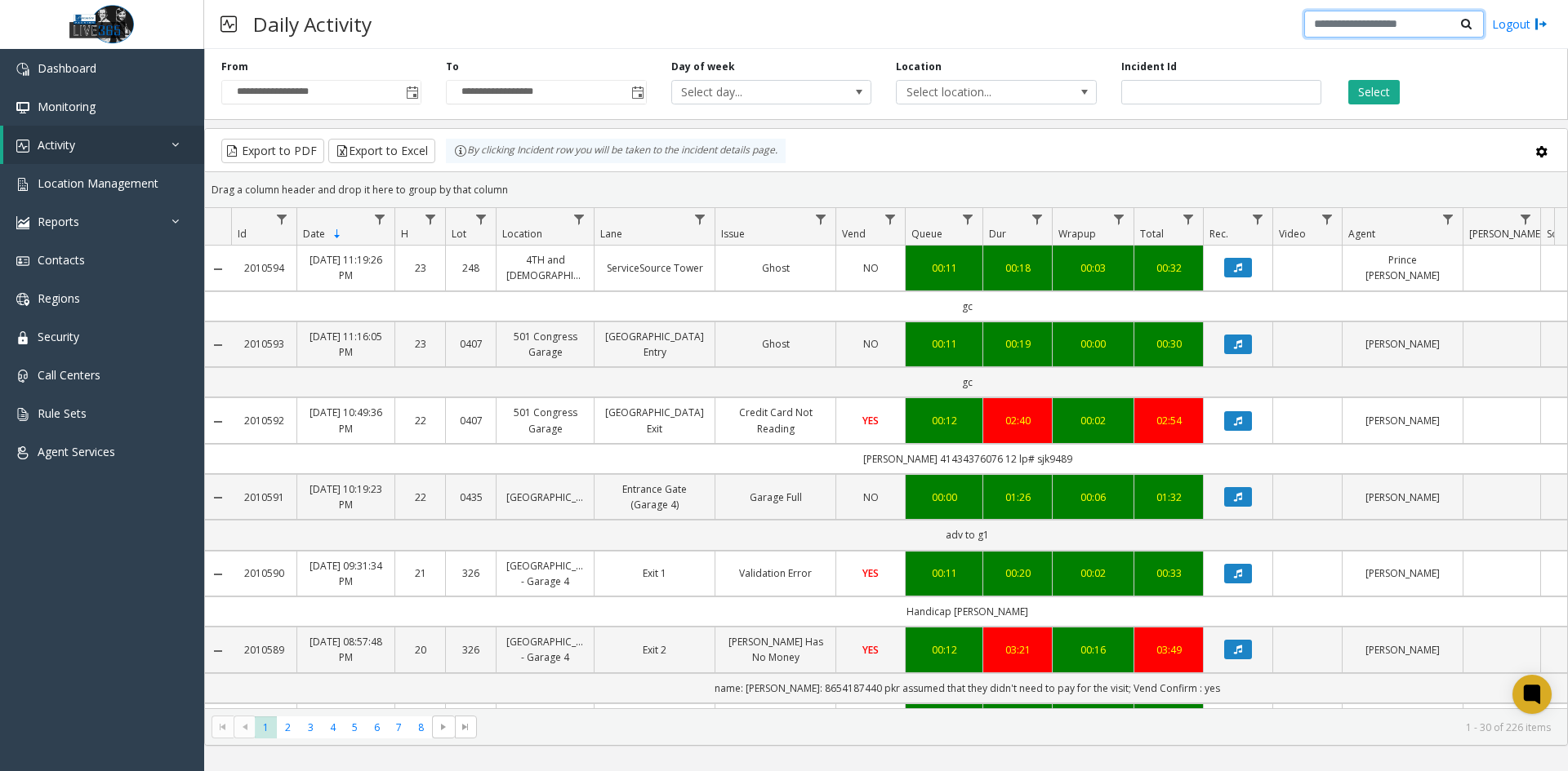
click at [1360, 30] on input "text" at bounding box center [1394, 24] width 180 height 28
paste input "*******"
type input "*******"
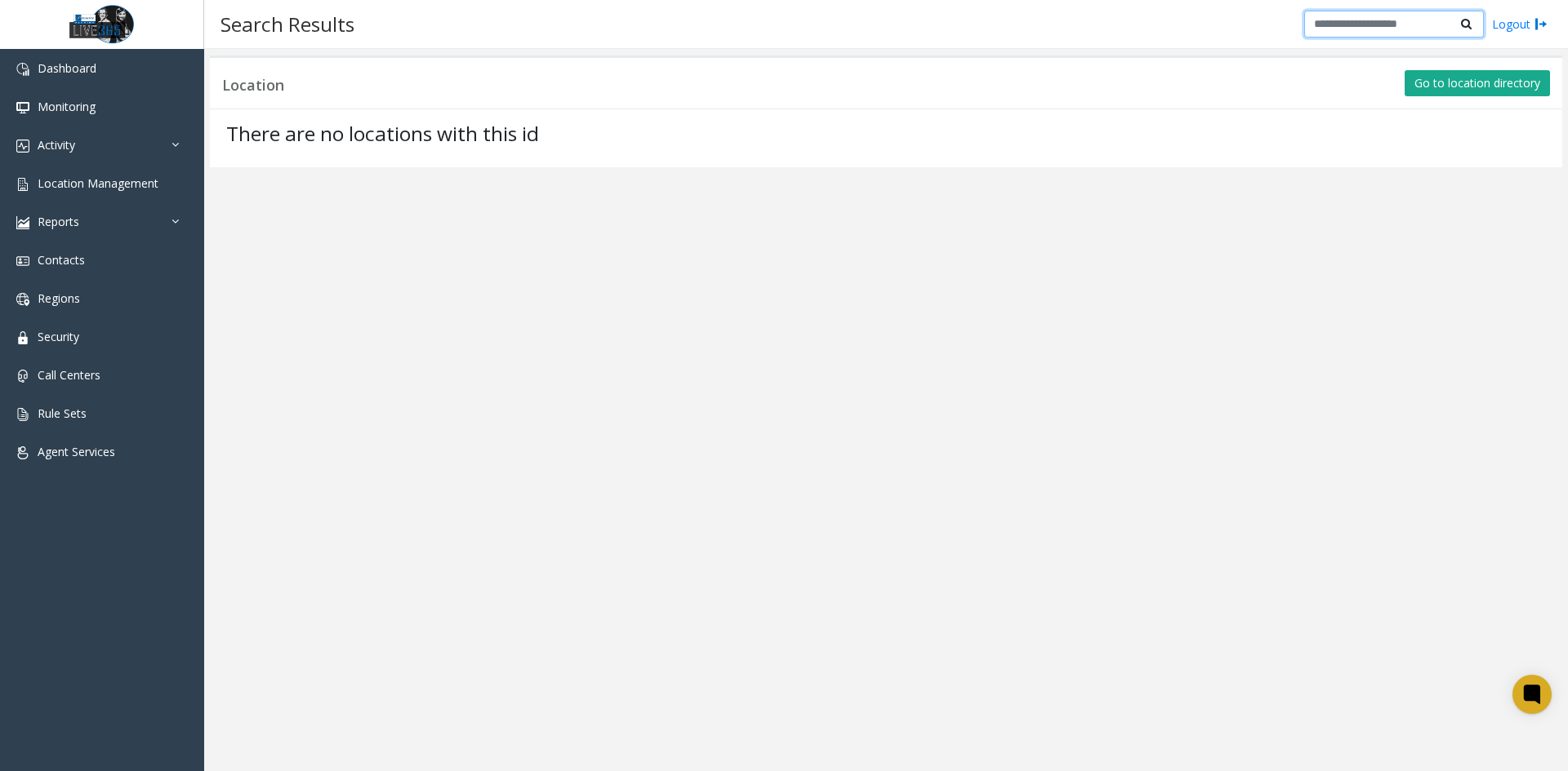
click at [1373, 22] on input "text" at bounding box center [1394, 24] width 180 height 28
type input "*******"
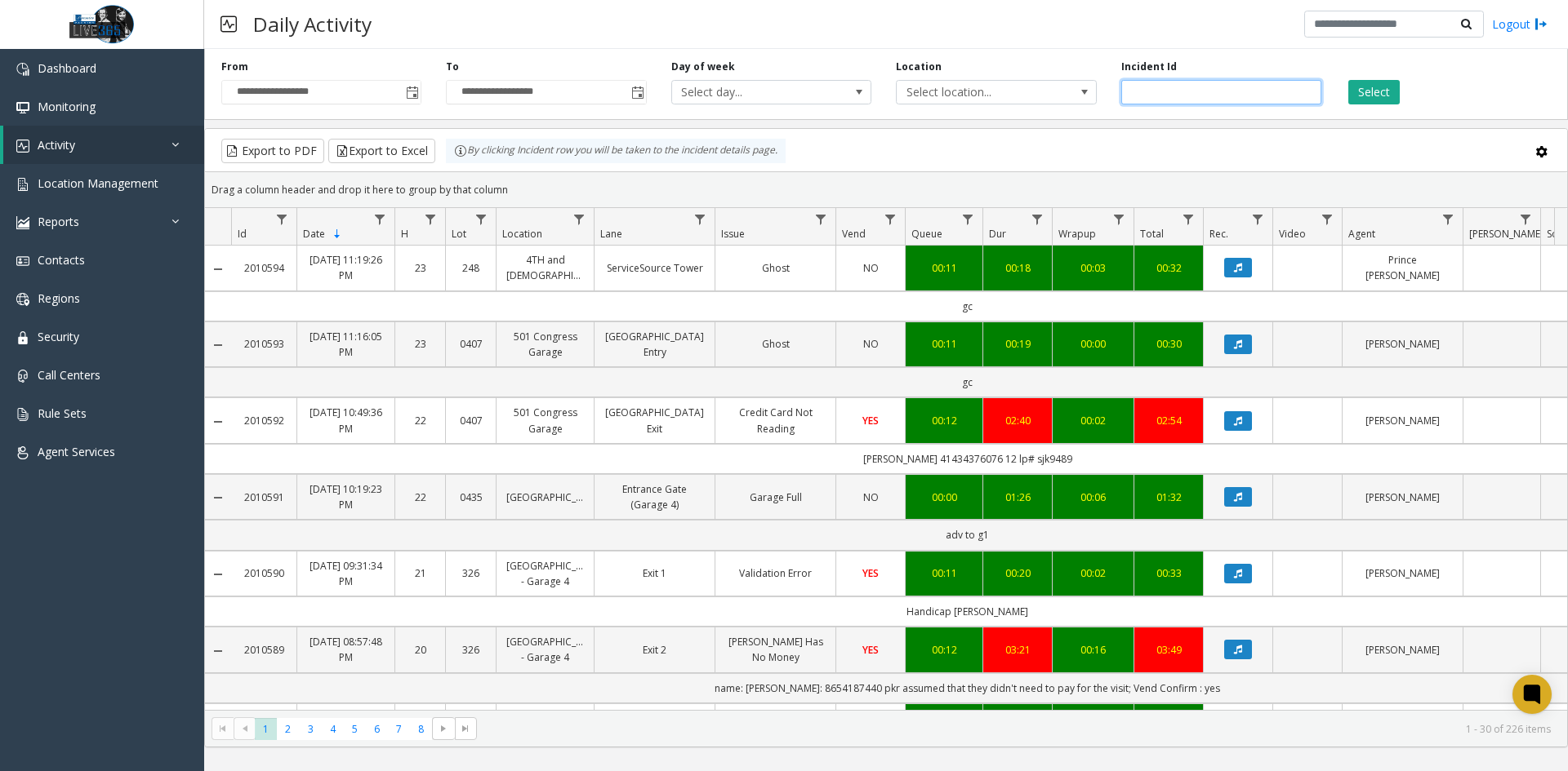
click at [1212, 93] on input "number" at bounding box center [1220, 92] width 200 height 24
paste input "*******"
click at [1387, 92] on button "Select" at bounding box center [1373, 92] width 52 height 24
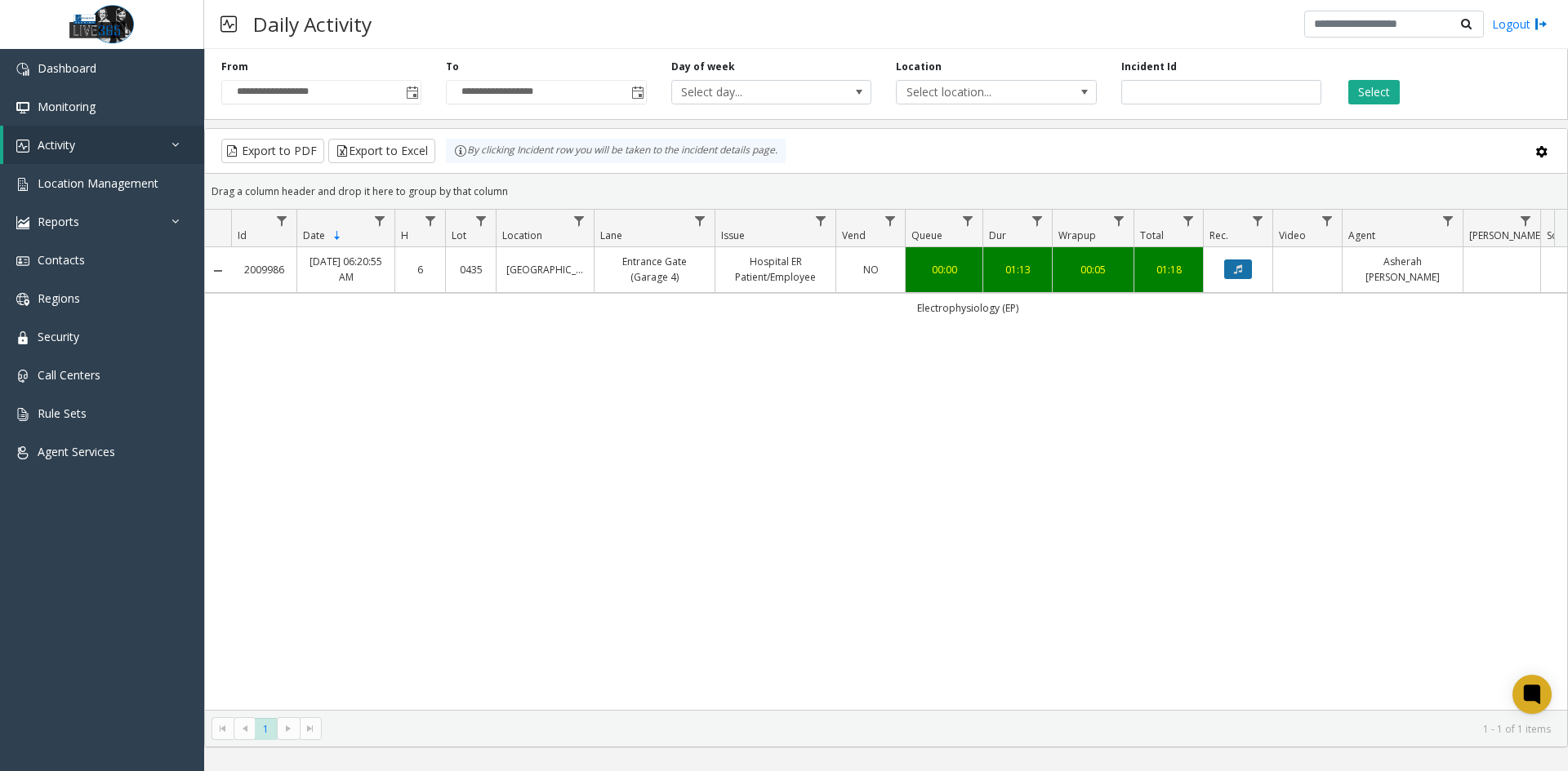
click at [1235, 267] on icon "Data table" at bounding box center [1237, 269] width 8 height 9
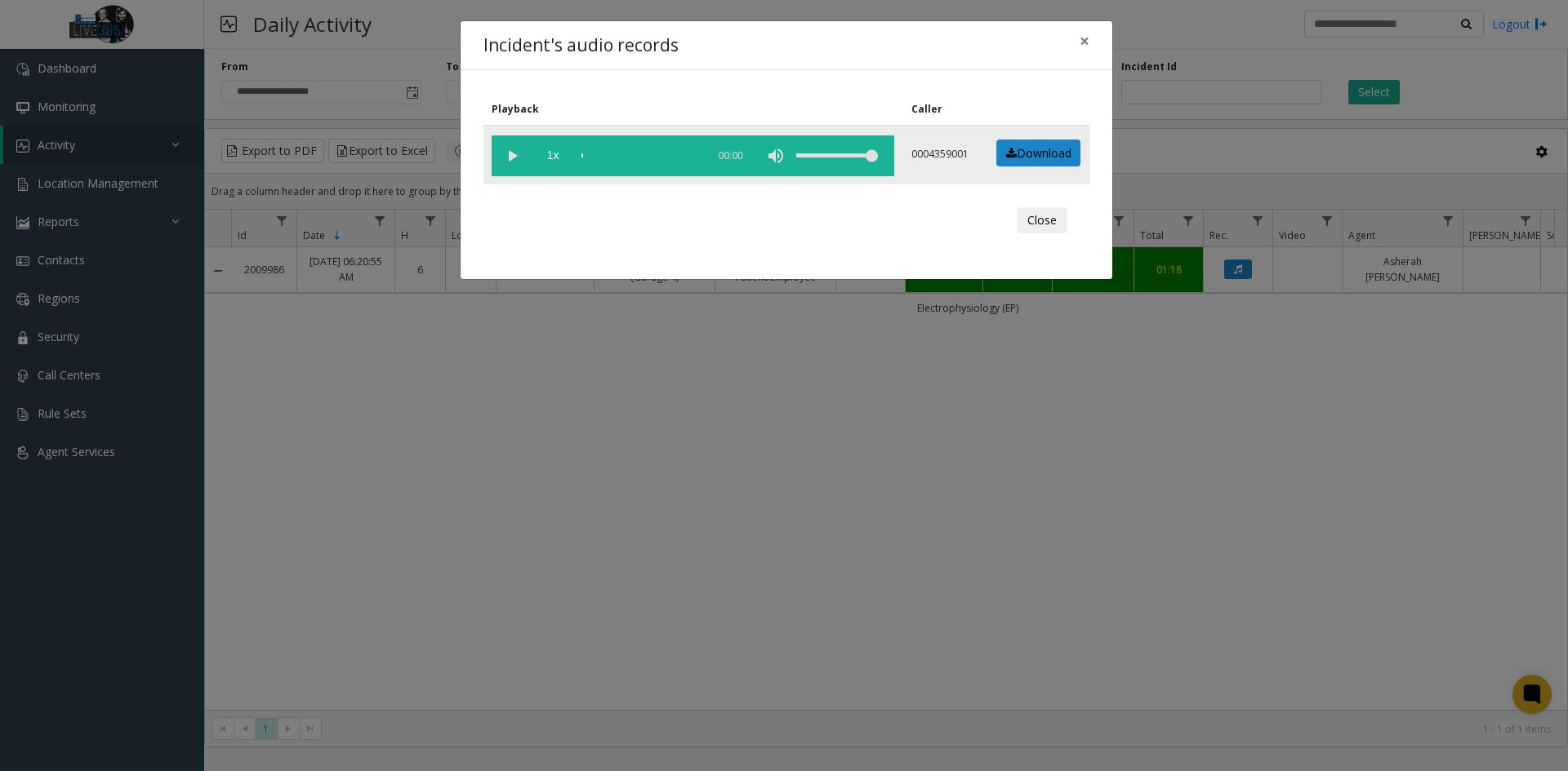
click at [501, 153] on vg-play-pause at bounding box center [512, 156] width 41 height 41
click at [509, 154] on vg-play-pause at bounding box center [512, 156] width 41 height 41
click at [512, 158] on vg-play-pause at bounding box center [512, 156] width 41 height 41
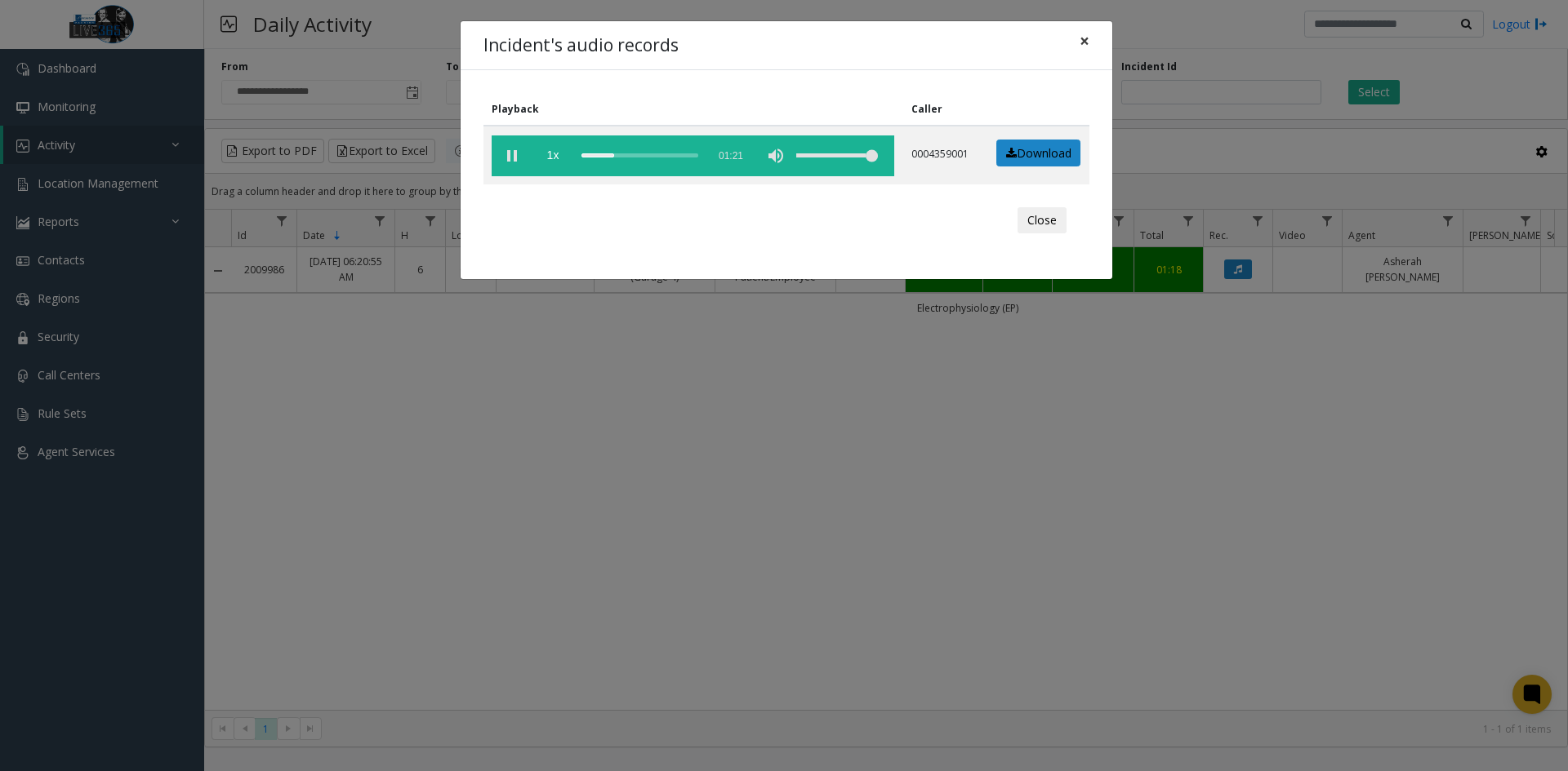
click at [1082, 39] on span "×" at bounding box center [1084, 40] width 9 height 22
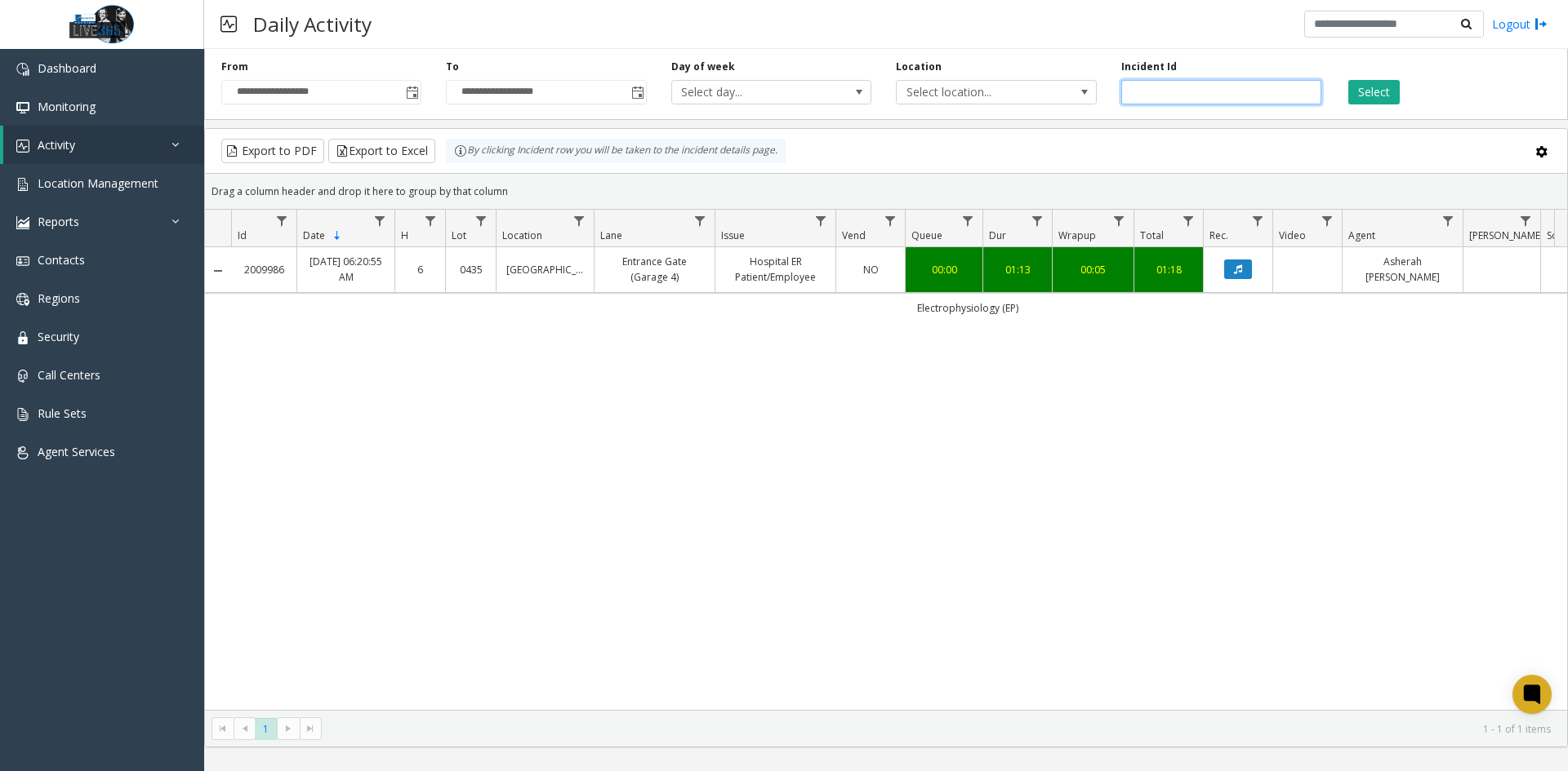
click at [1275, 97] on input "*******" at bounding box center [1220, 92] width 200 height 24
paste input "number"
type input "*******"
click at [1343, 96] on div "Select" at bounding box center [1445, 82] width 225 height 45
click at [1362, 94] on button "Select" at bounding box center [1373, 92] width 52 height 24
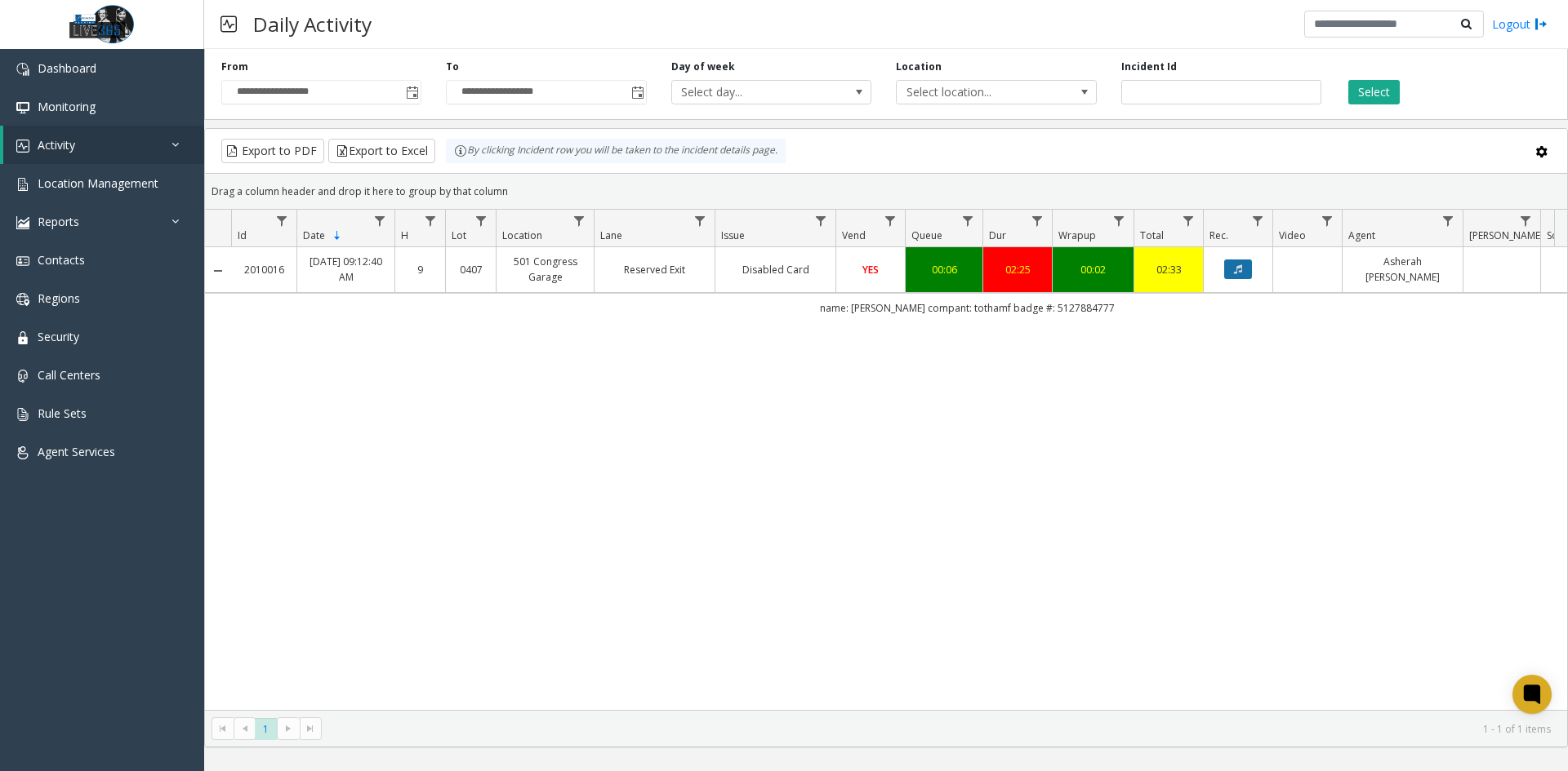
click at [1238, 269] on icon "Data table" at bounding box center [1237, 269] width 8 height 9
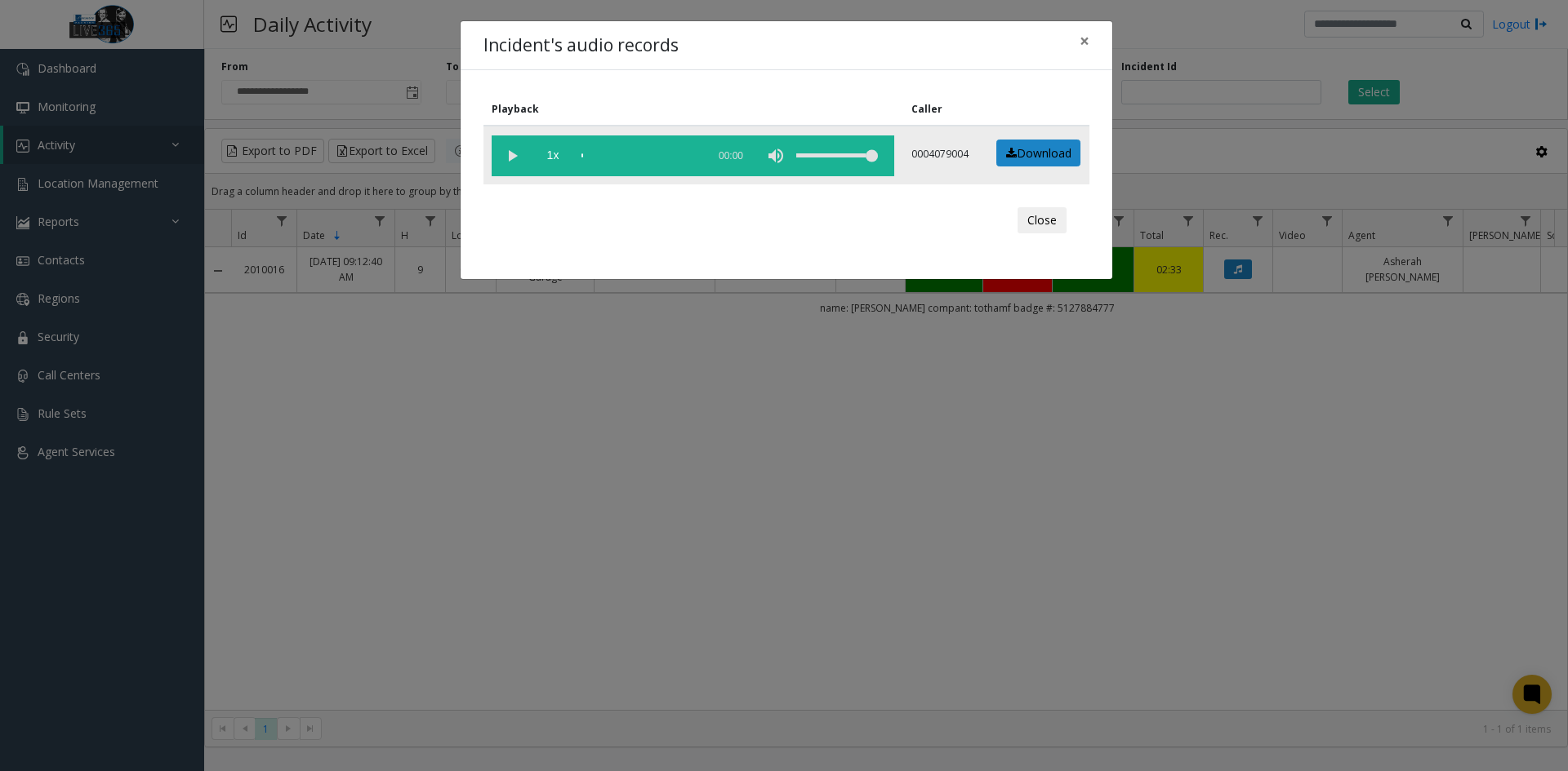
click at [509, 156] on vg-play-pause at bounding box center [512, 156] width 41 height 41
click at [509, 155] on vg-play-pause at bounding box center [512, 156] width 41 height 41
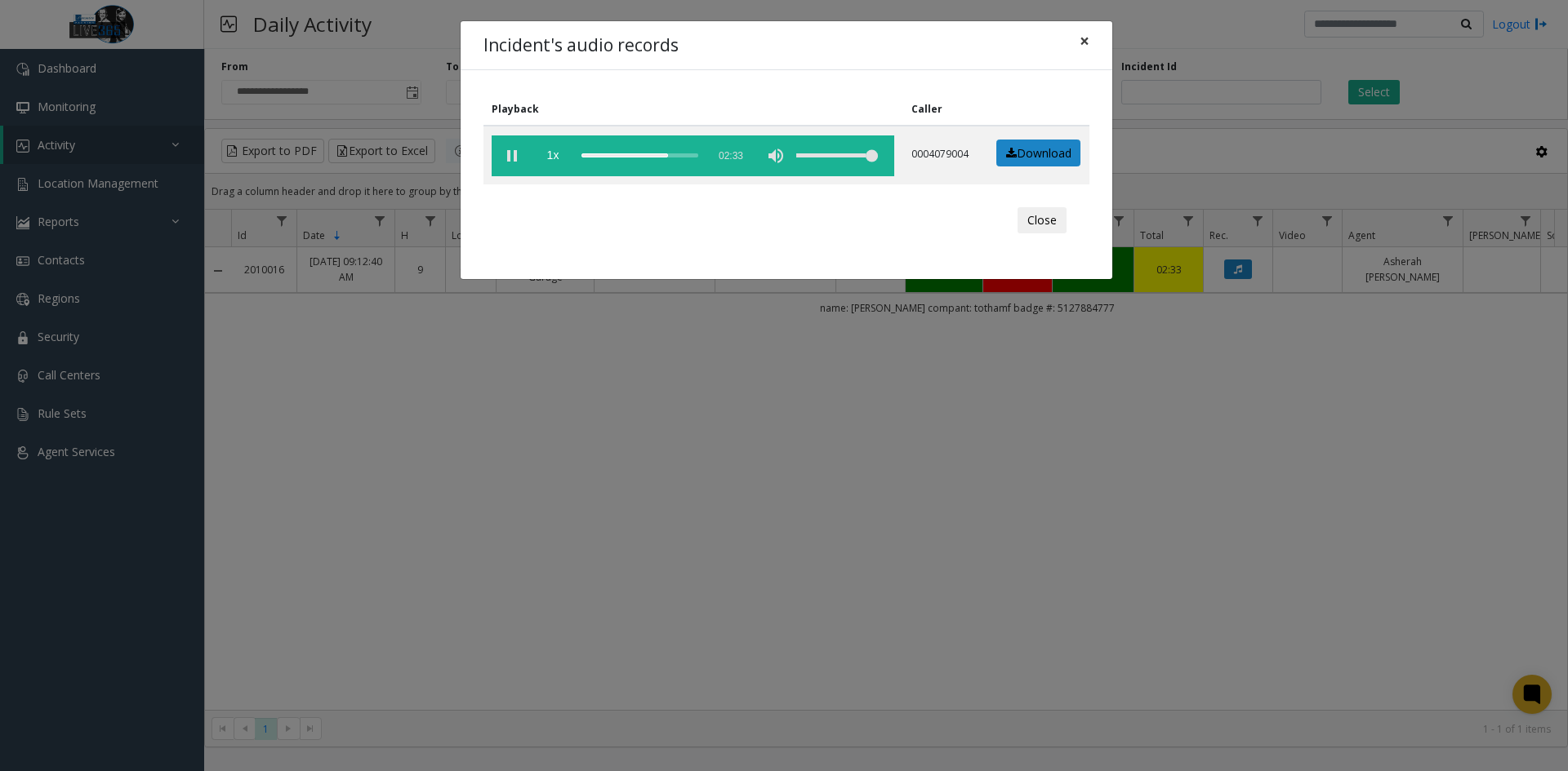
click at [1080, 47] on span "×" at bounding box center [1084, 40] width 9 height 22
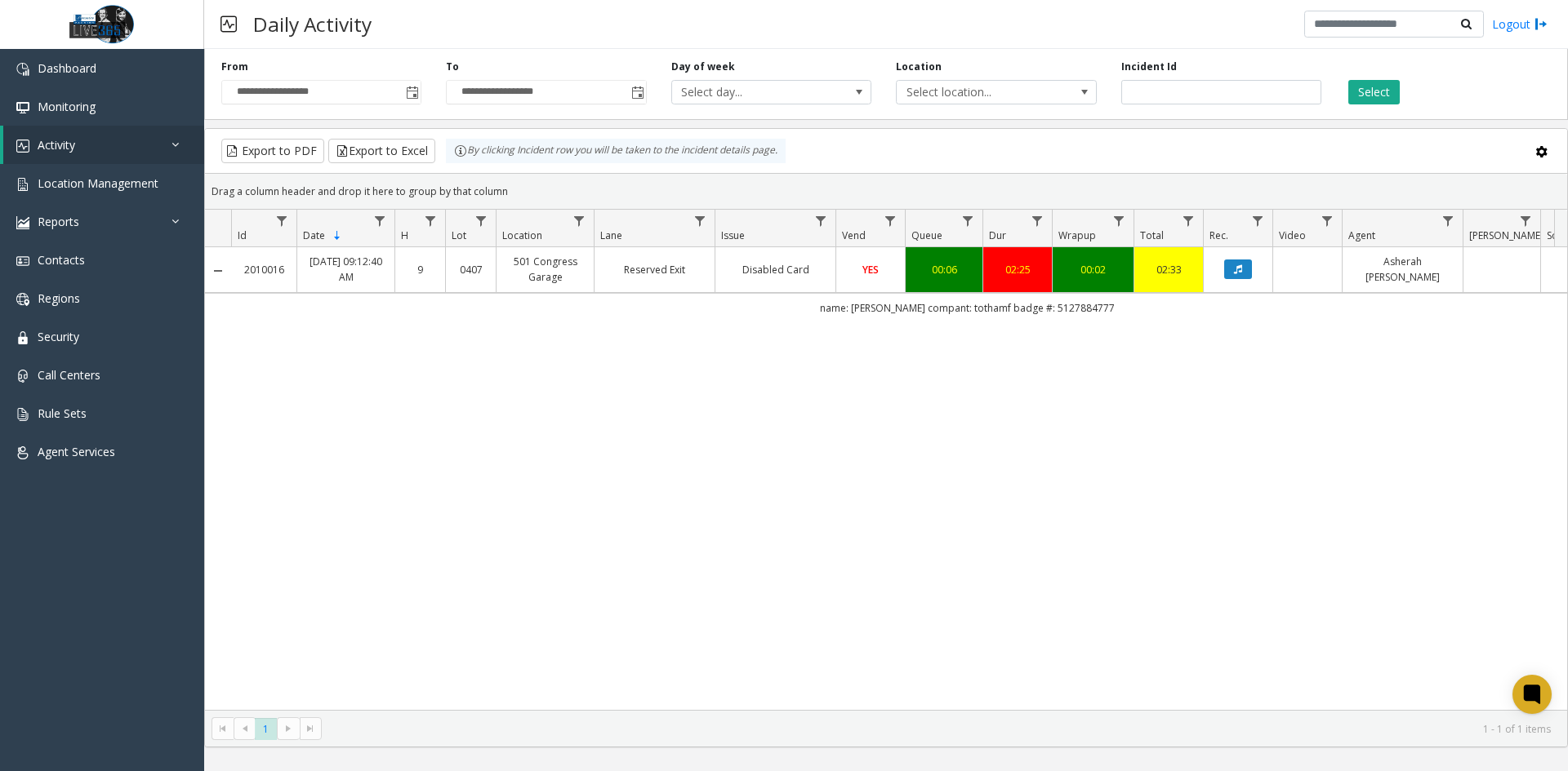
click at [1097, 267] on div "00:02" at bounding box center [1092, 270] width 61 height 16
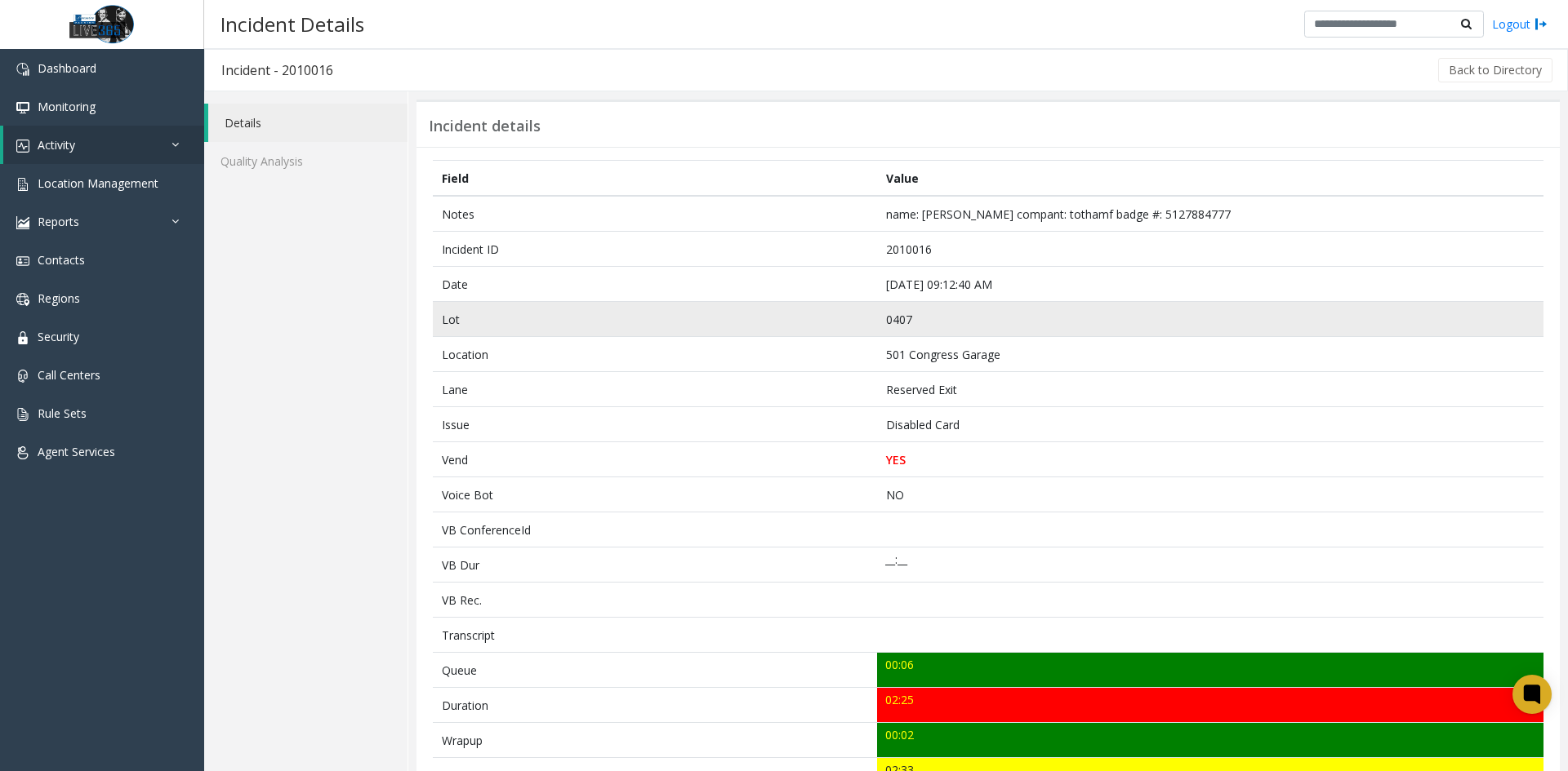
scroll to position [163, 0]
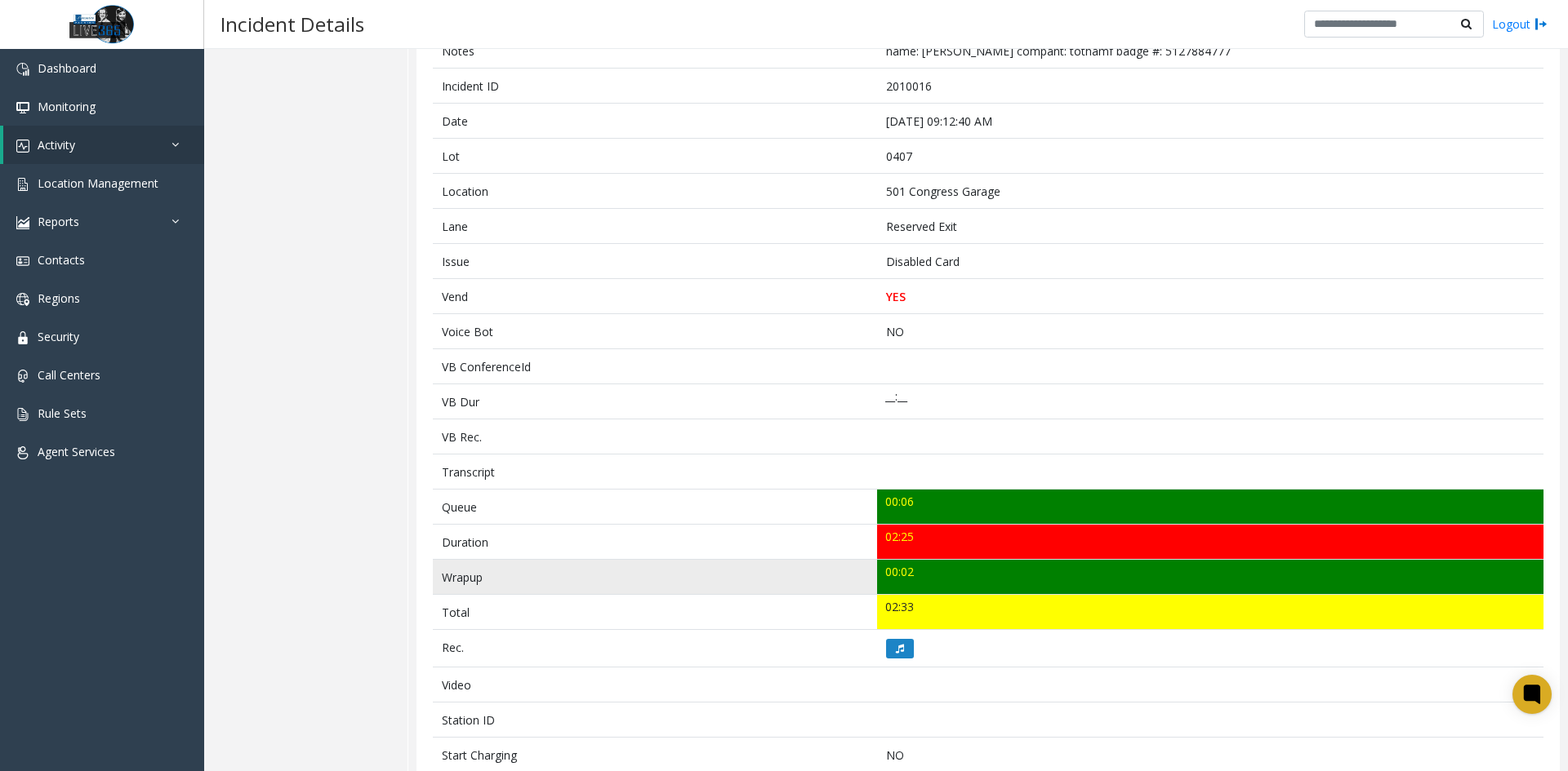
drag, startPoint x: 920, startPoint y: 572, endPoint x: 894, endPoint y: 573, distance: 26.0
click at [894, 573] on td "00:02" at bounding box center [1210, 577] width 666 height 35
click at [938, 575] on td "00:02" at bounding box center [1210, 577] width 666 height 35
drag, startPoint x: 926, startPoint y: 573, endPoint x: 857, endPoint y: 571, distance: 69.0
click at [857, 571] on tr "Wrapup 00:02" at bounding box center [988, 577] width 1111 height 35
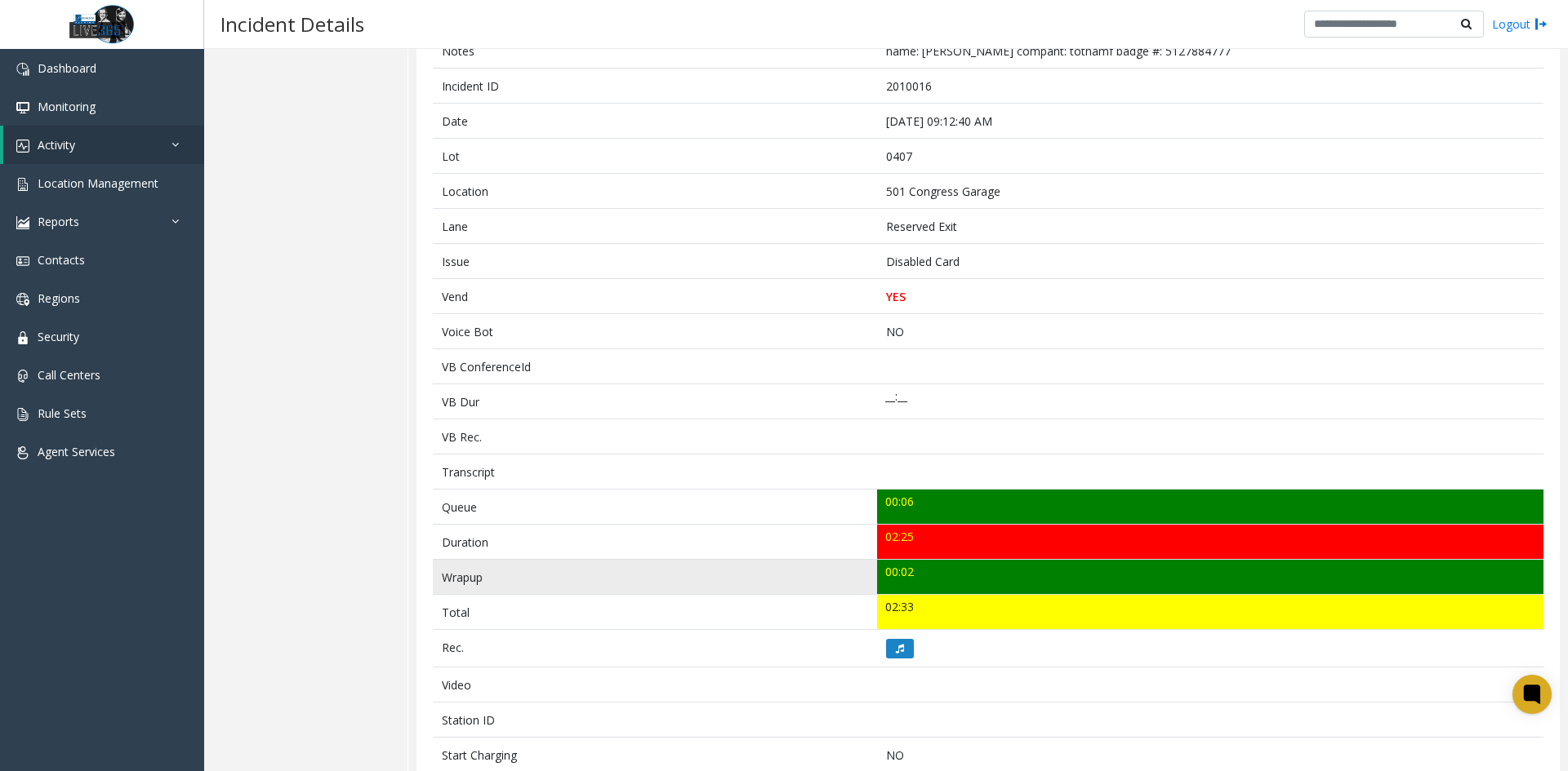
click at [957, 576] on td "00:02" at bounding box center [1210, 577] width 666 height 35
drag, startPoint x: 889, startPoint y: 573, endPoint x: 915, endPoint y: 573, distance: 26.0
click at [915, 573] on td "00:02" at bounding box center [1210, 577] width 666 height 35
click at [945, 580] on td "00:02" at bounding box center [1210, 577] width 666 height 35
click at [922, 573] on td "00:02" at bounding box center [1210, 577] width 666 height 35
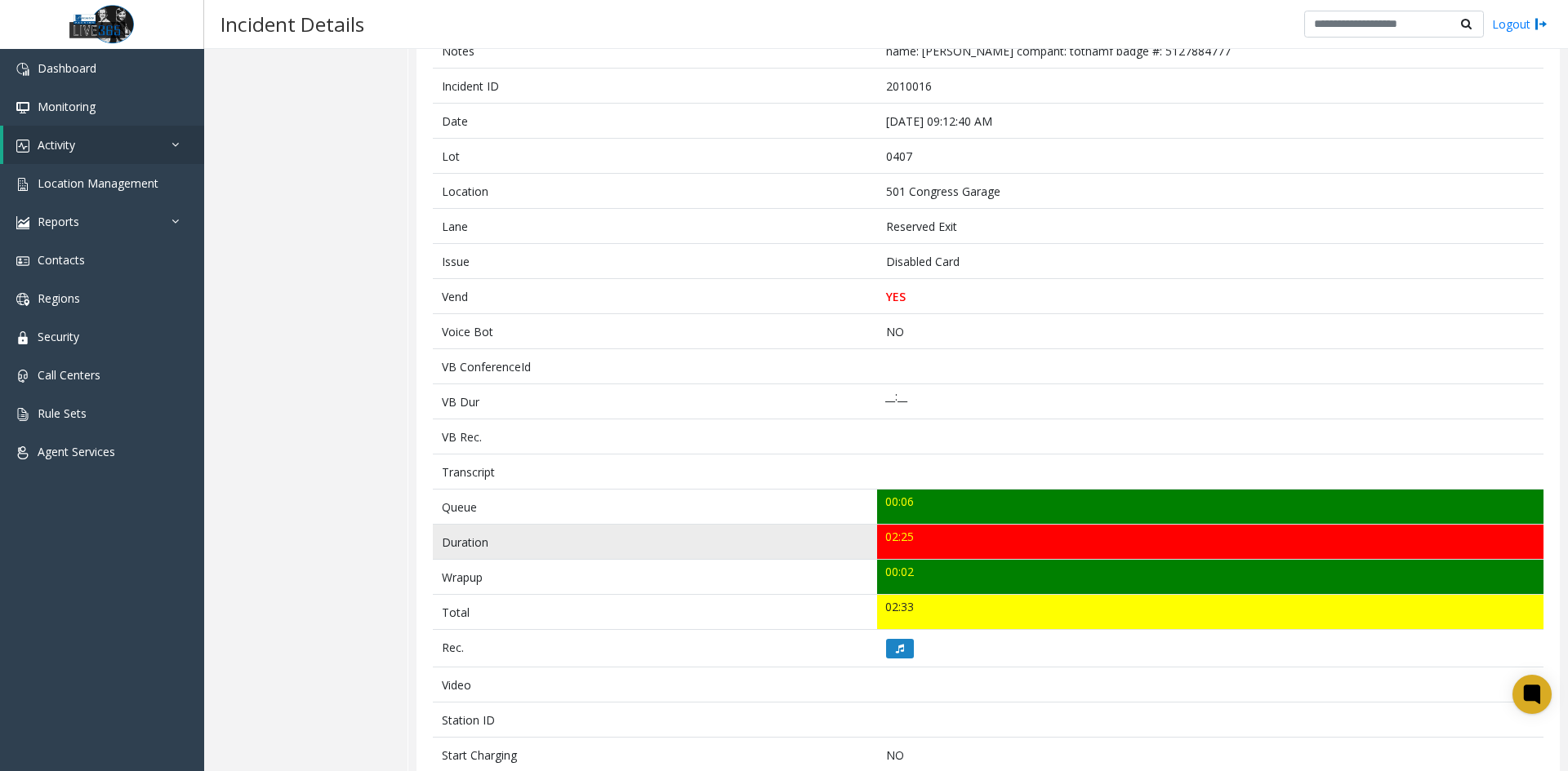
click at [996, 541] on td "02:25" at bounding box center [1210, 541] width 666 height 35
click at [992, 542] on td "02:25" at bounding box center [1210, 541] width 666 height 35
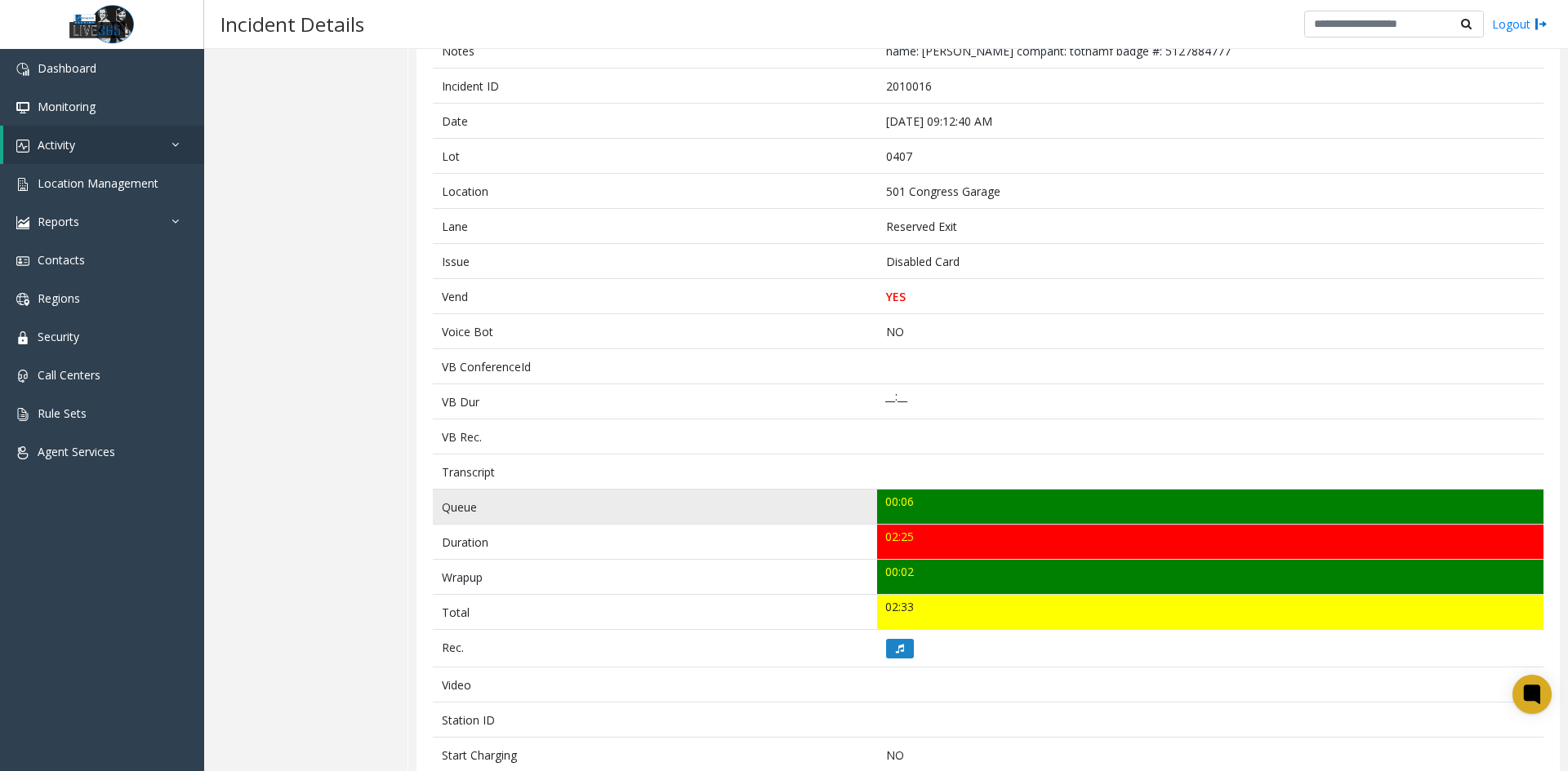
drag, startPoint x: 992, startPoint y: 536, endPoint x: 991, endPoint y: 520, distance: 16.0
click at [991, 537] on td "02:25" at bounding box center [1210, 541] width 666 height 35
click at [990, 522] on td "00:06" at bounding box center [1210, 507] width 666 height 35
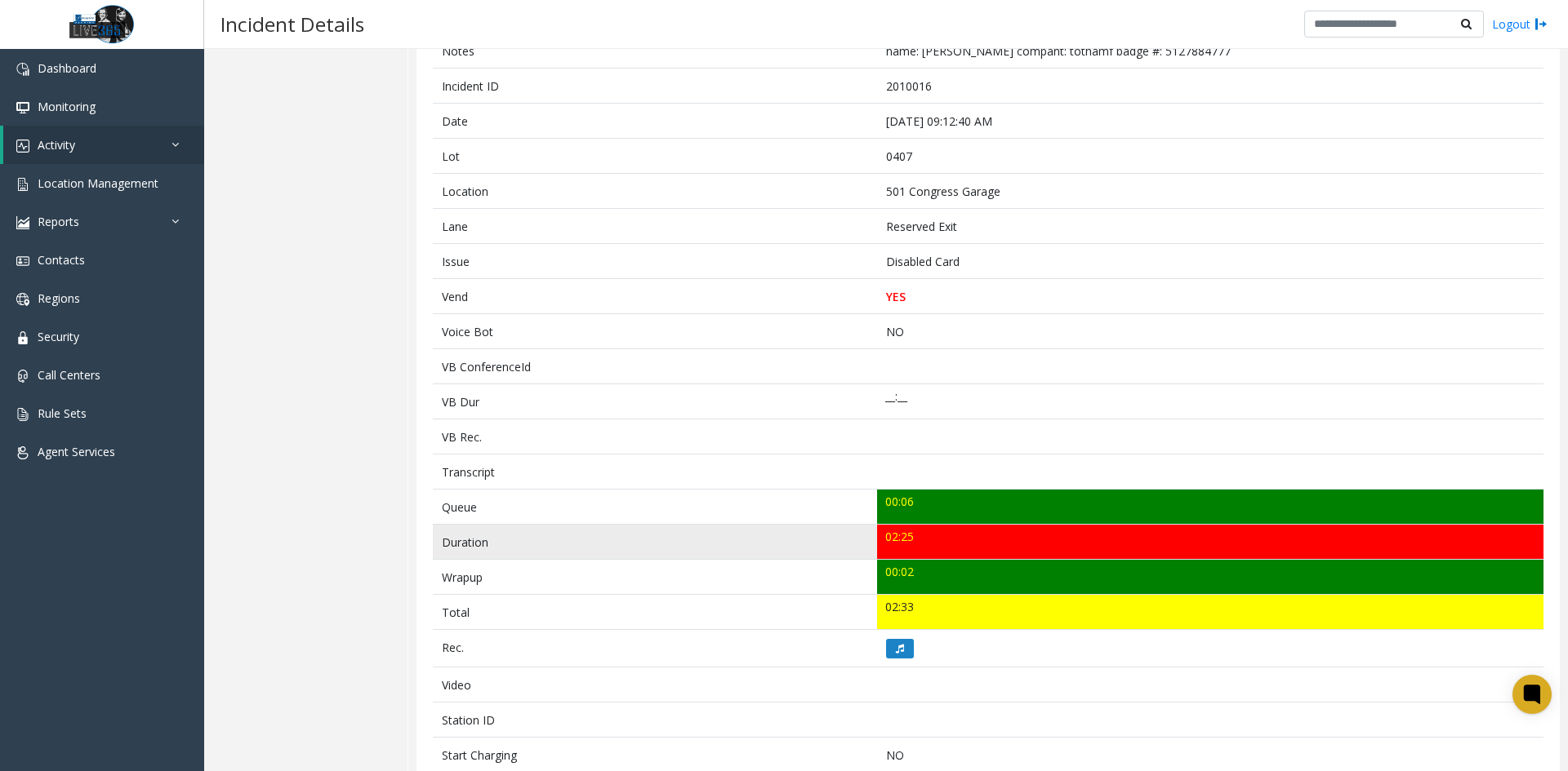
click at [985, 541] on td "02:25" at bounding box center [1210, 541] width 666 height 35
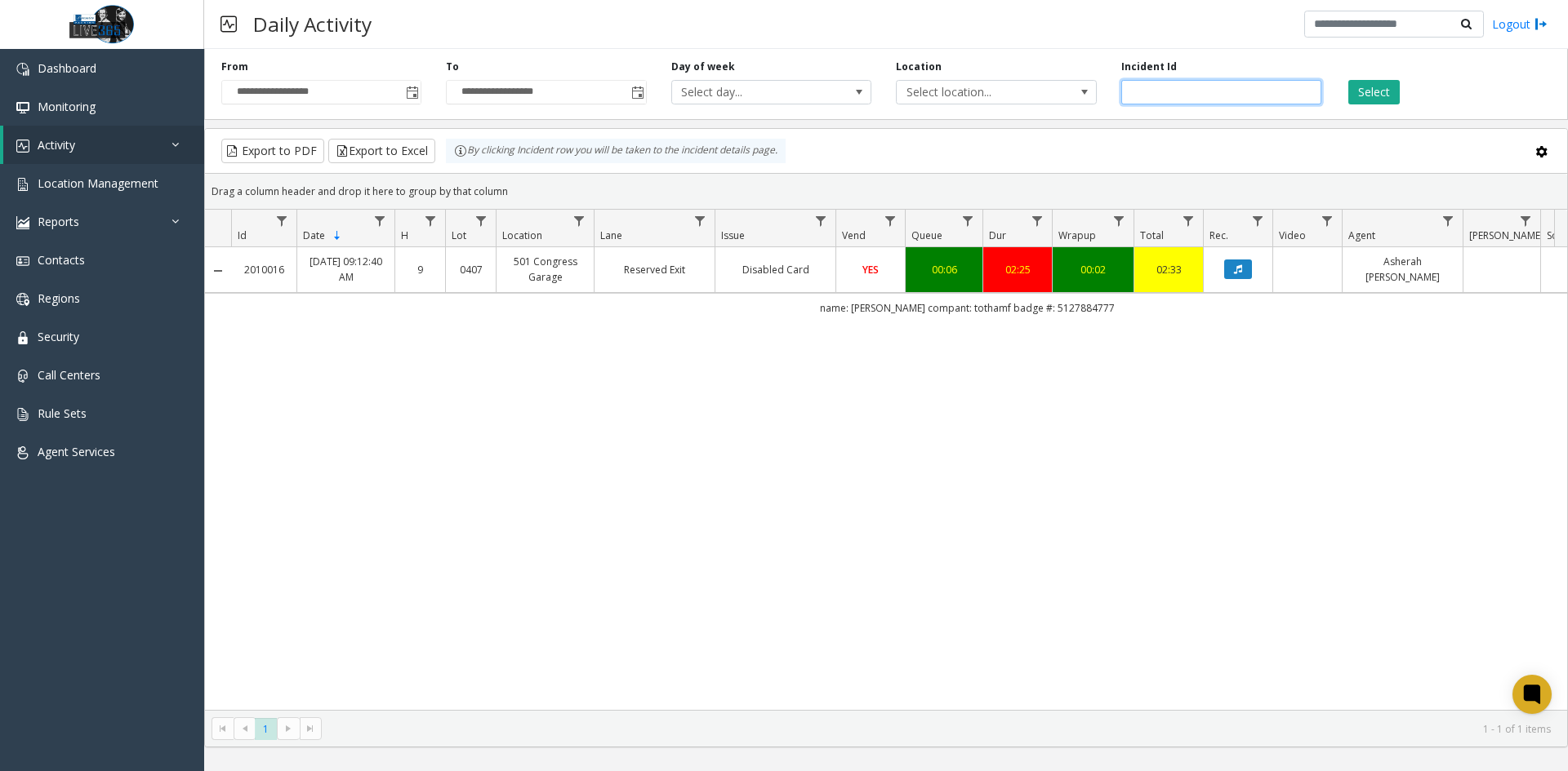
click at [1238, 97] on input "number" at bounding box center [1220, 92] width 200 height 24
paste input "*******"
type input "*******"
click at [1371, 95] on button "Select" at bounding box center [1373, 92] width 52 height 24
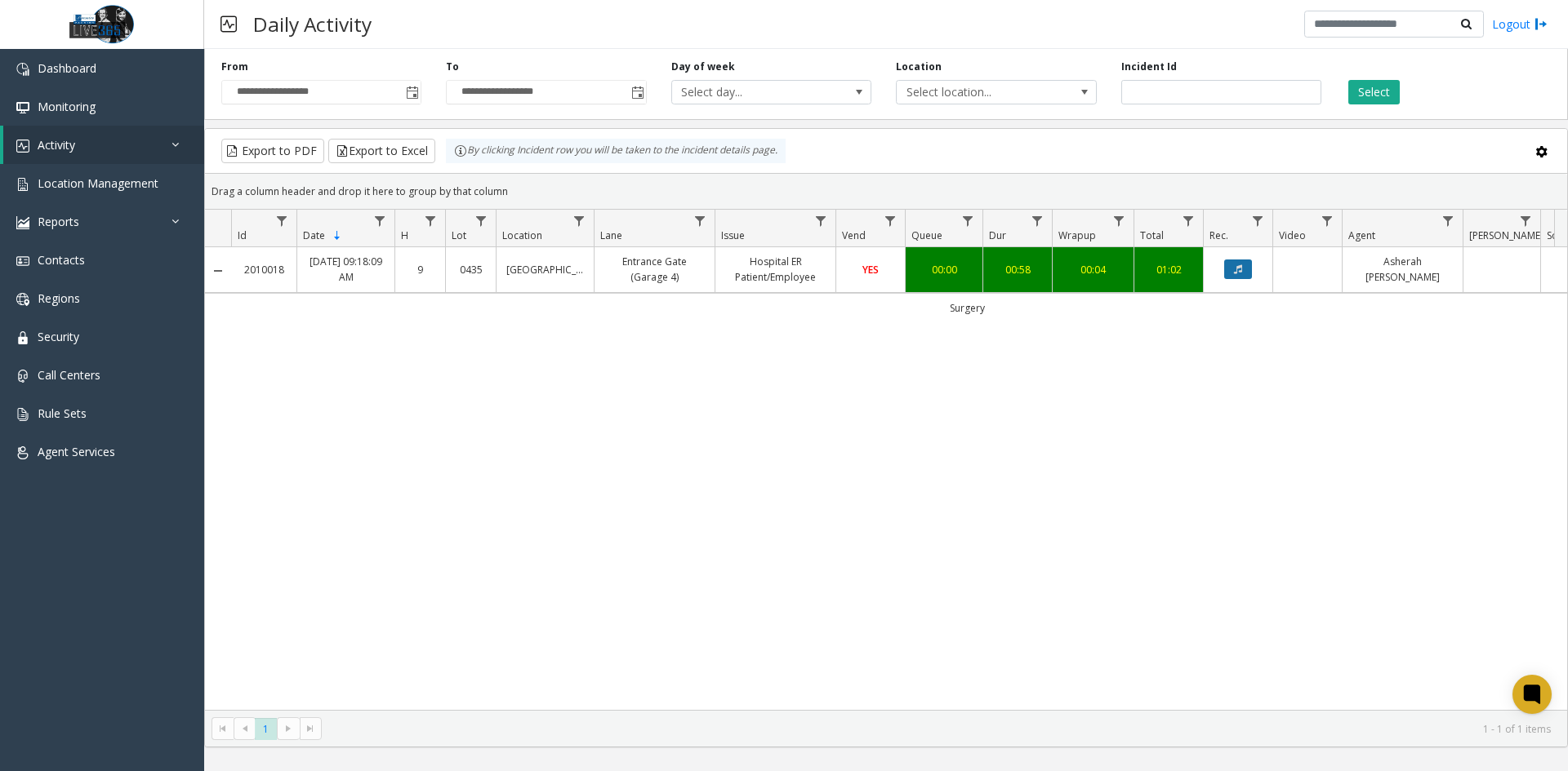
click at [1245, 272] on button "Data table" at bounding box center [1238, 269] width 28 height 20
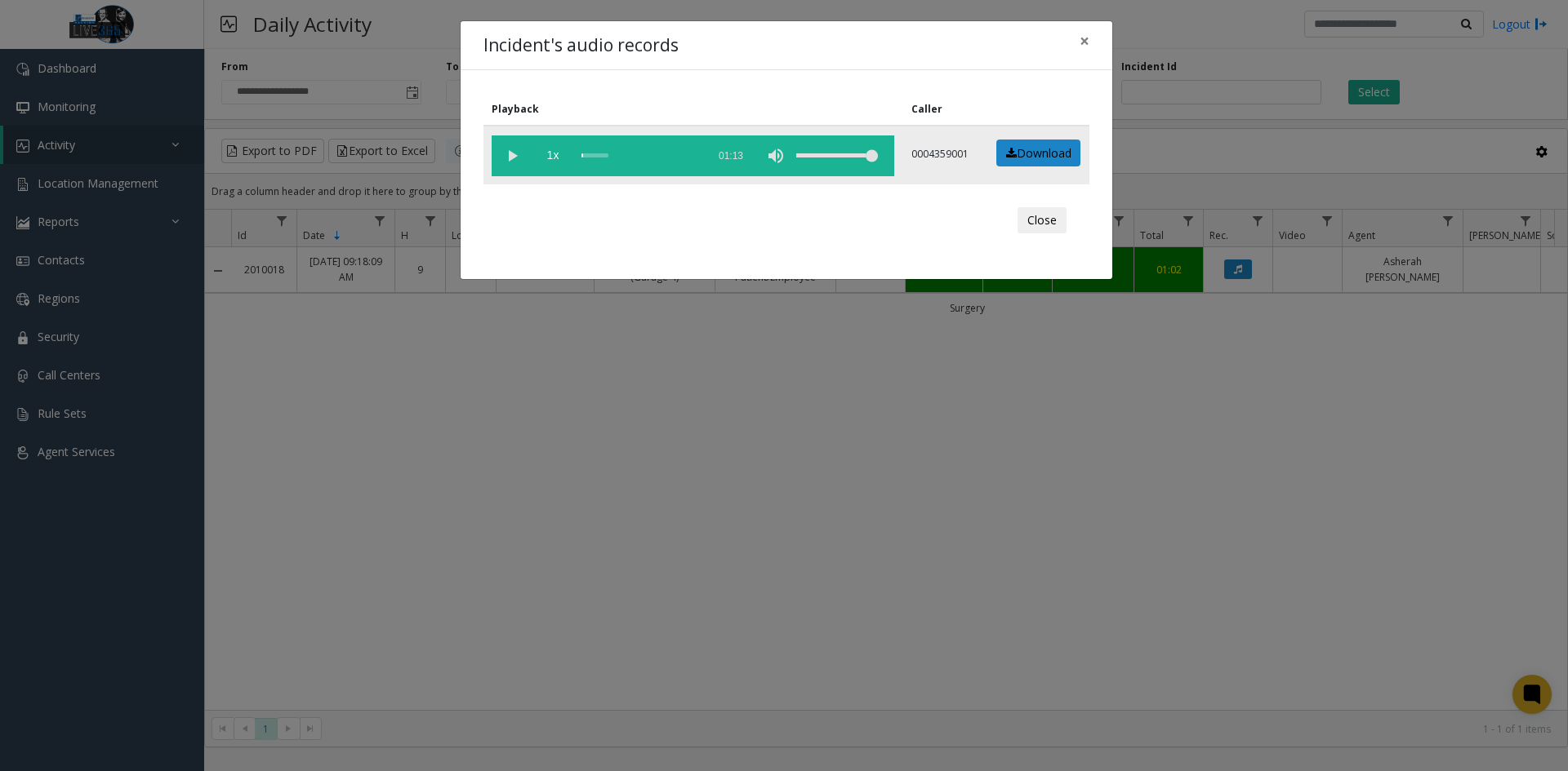
click at [511, 156] on vg-play-pause at bounding box center [512, 156] width 41 height 41
click at [514, 156] on vg-play-pause at bounding box center [512, 156] width 41 height 41
drag, startPoint x: 1087, startPoint y: 33, endPoint x: 1087, endPoint y: 41, distance: 8.0
click at [1087, 41] on span "×" at bounding box center [1084, 40] width 9 height 22
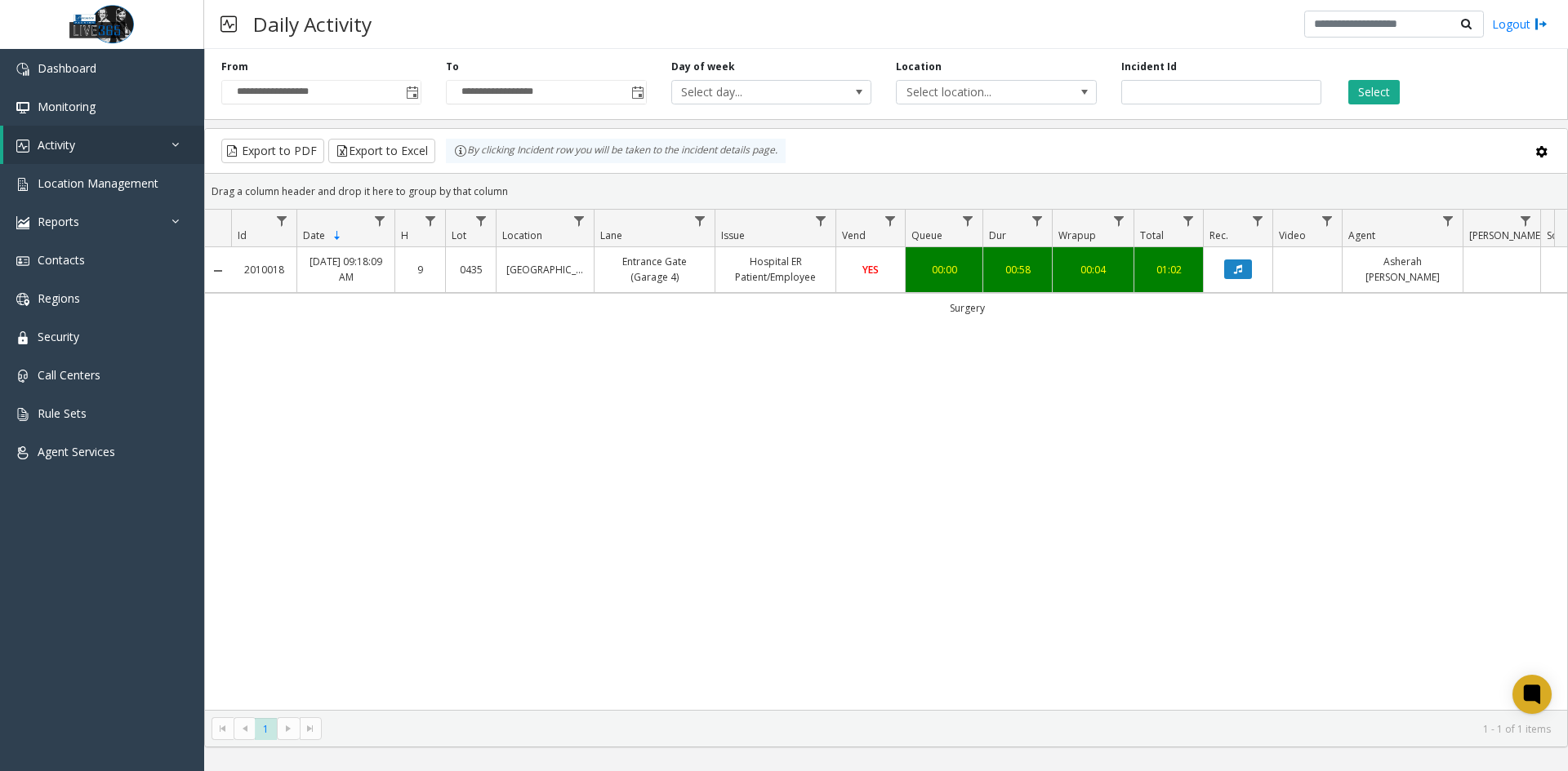
click at [1099, 614] on div "2010018 Sep 24, 2025 09:18:09 AM 9 0435 St David's Medical Center Entrance Gate…" at bounding box center [886, 479] width 1362 height 463
click at [1226, 90] on input "*******" at bounding box center [1220, 92] width 200 height 24
click at [1235, 77] on div "Incident Id *******" at bounding box center [1221, 82] width 225 height 45
click at [1142, 452] on div "2010018 Sep 24, 2025 09:18:09 AM 9 0435 St David's Medical Center Entrance Gate…" at bounding box center [886, 479] width 1362 height 463
click at [1080, 661] on div "2010018 Sep 24, 2025 09:18:09 AM 9 0435 St David's Medical Center Entrance Gate…" at bounding box center [886, 479] width 1362 height 463
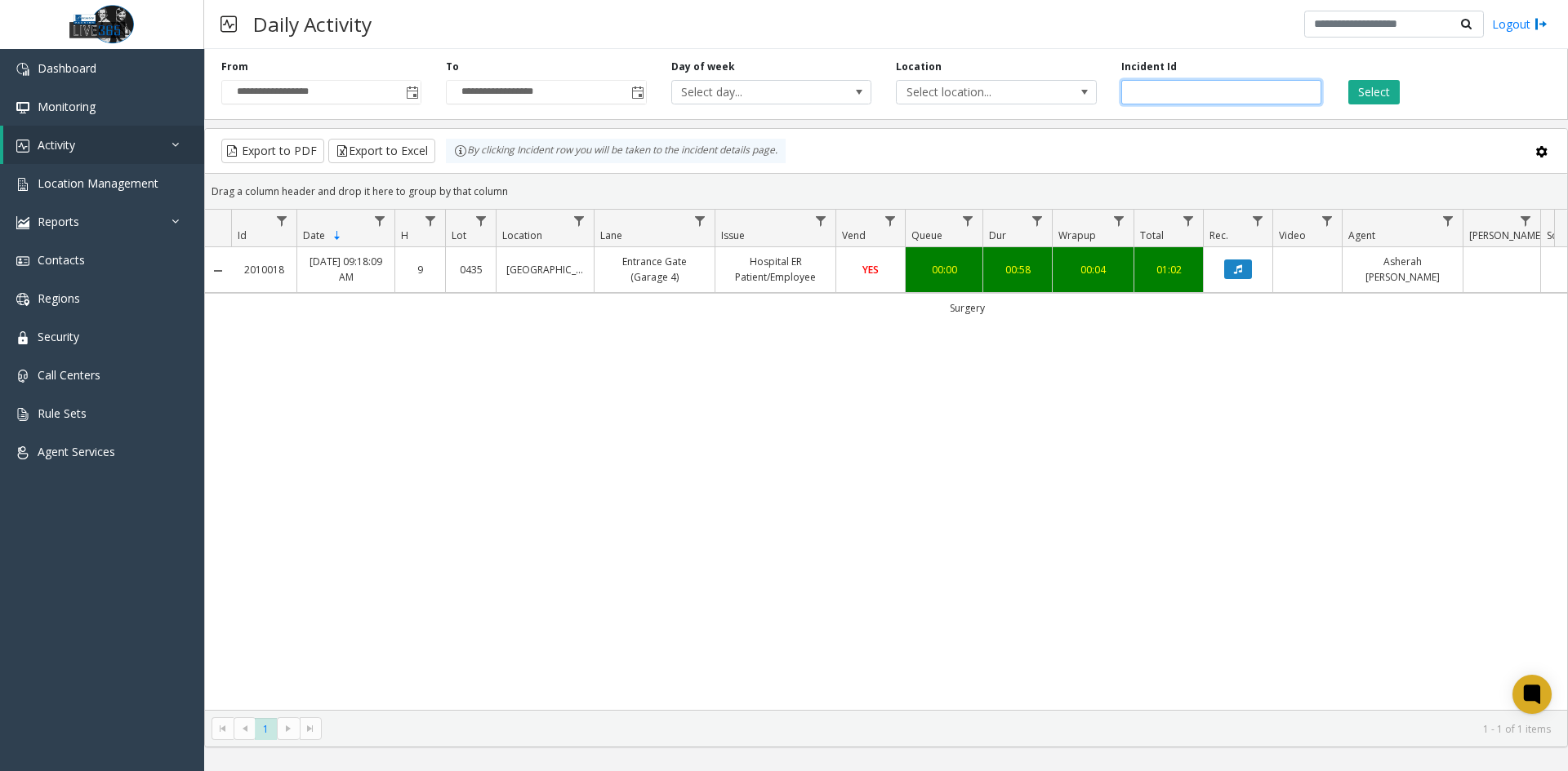
click at [1249, 96] on input "number" at bounding box center [1220, 92] width 200 height 24
paste input "*******"
type input "*******"
click at [1367, 94] on button "Select" at bounding box center [1373, 92] width 52 height 24
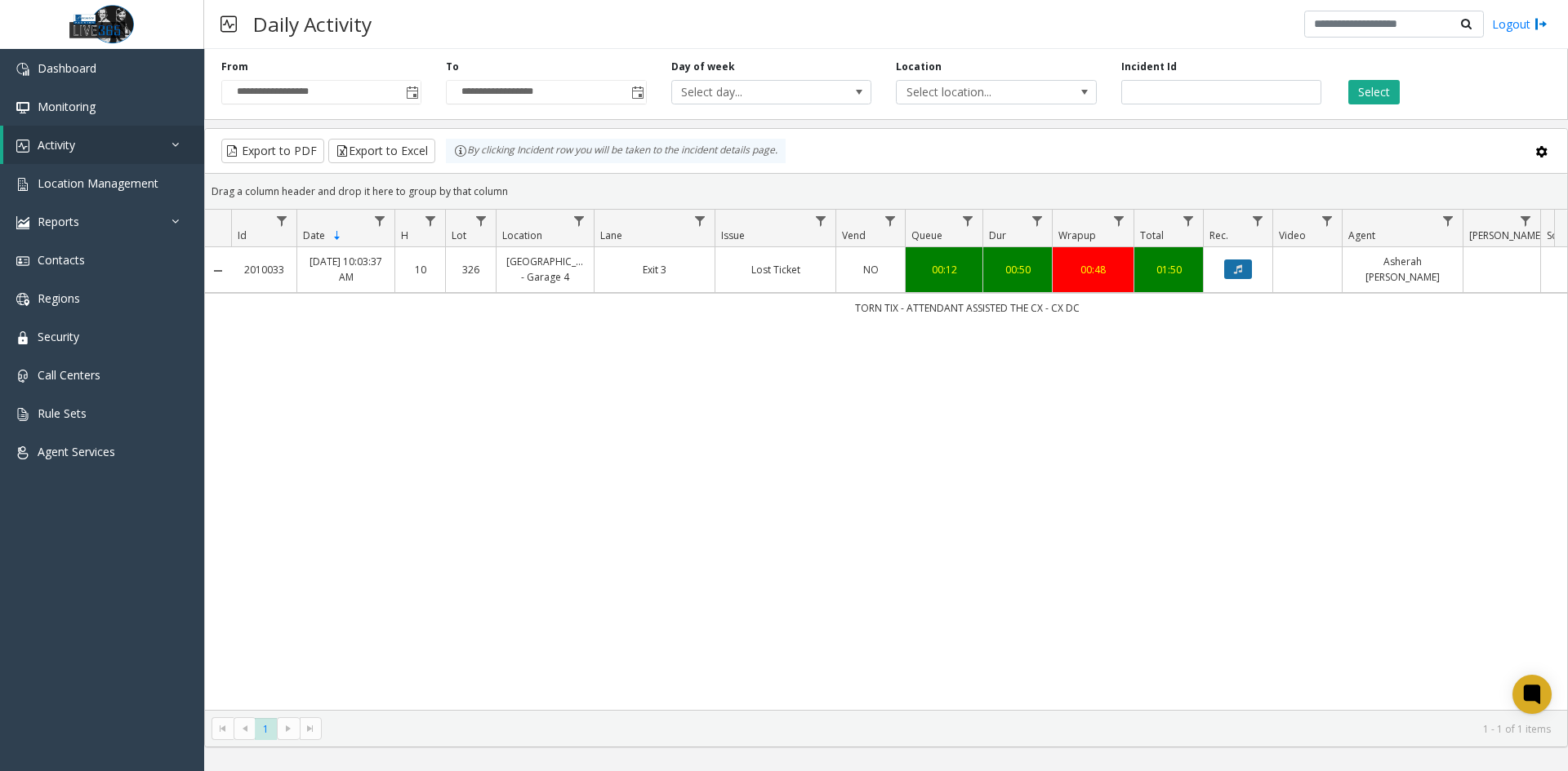
click at [1238, 274] on icon "Data table" at bounding box center [1237, 269] width 8 height 9
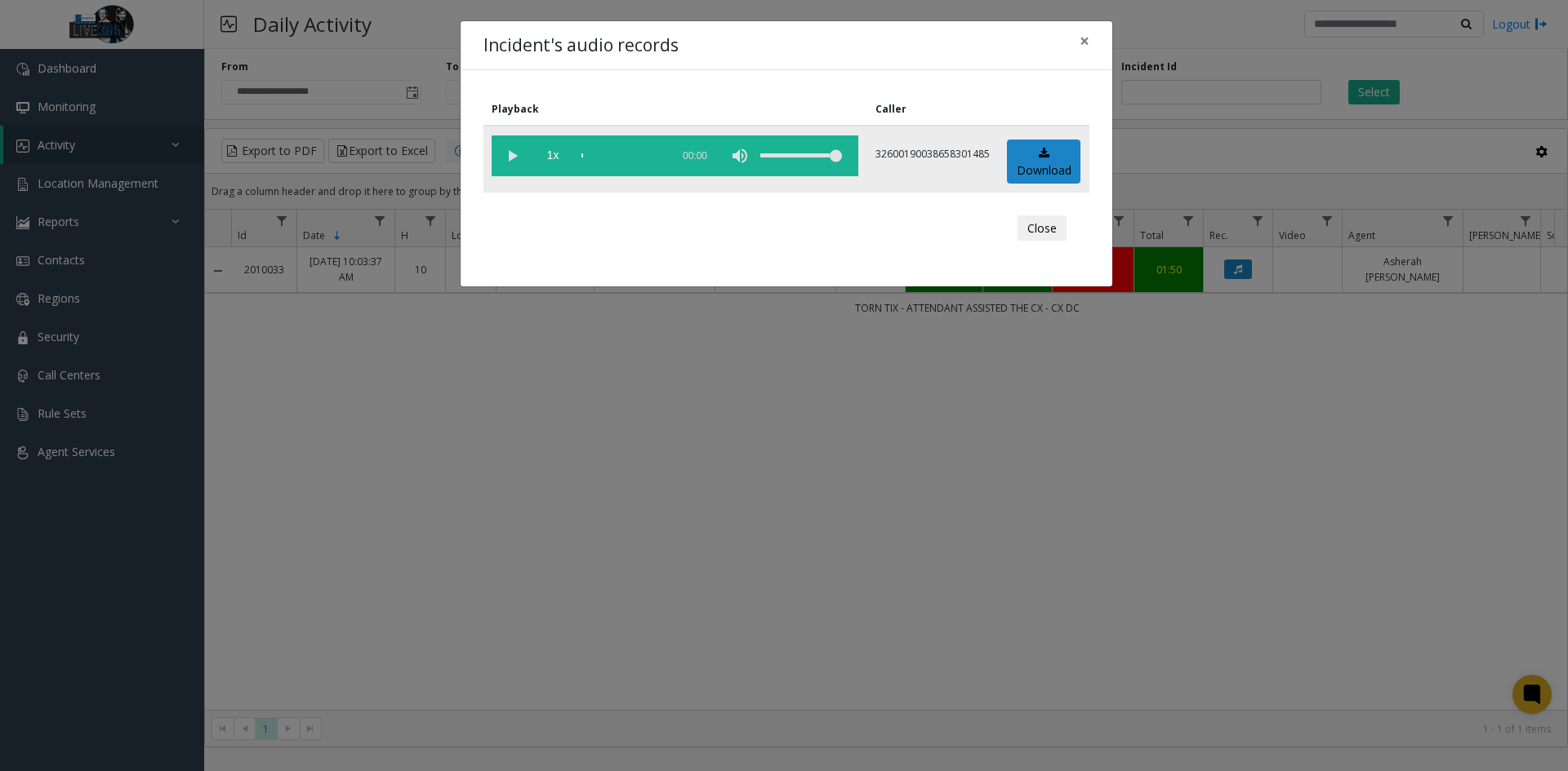
click at [501, 150] on vg-play-pause at bounding box center [512, 156] width 41 height 41
click at [598, 149] on div "scrub bar" at bounding box center [621, 156] width 81 height 41
click at [594, 156] on div "scrub bar" at bounding box center [621, 156] width 81 height 41
click at [630, 150] on div "scrub bar" at bounding box center [621, 156] width 81 height 41
click at [625, 155] on div "scrub bar" at bounding box center [621, 156] width 81 height 41
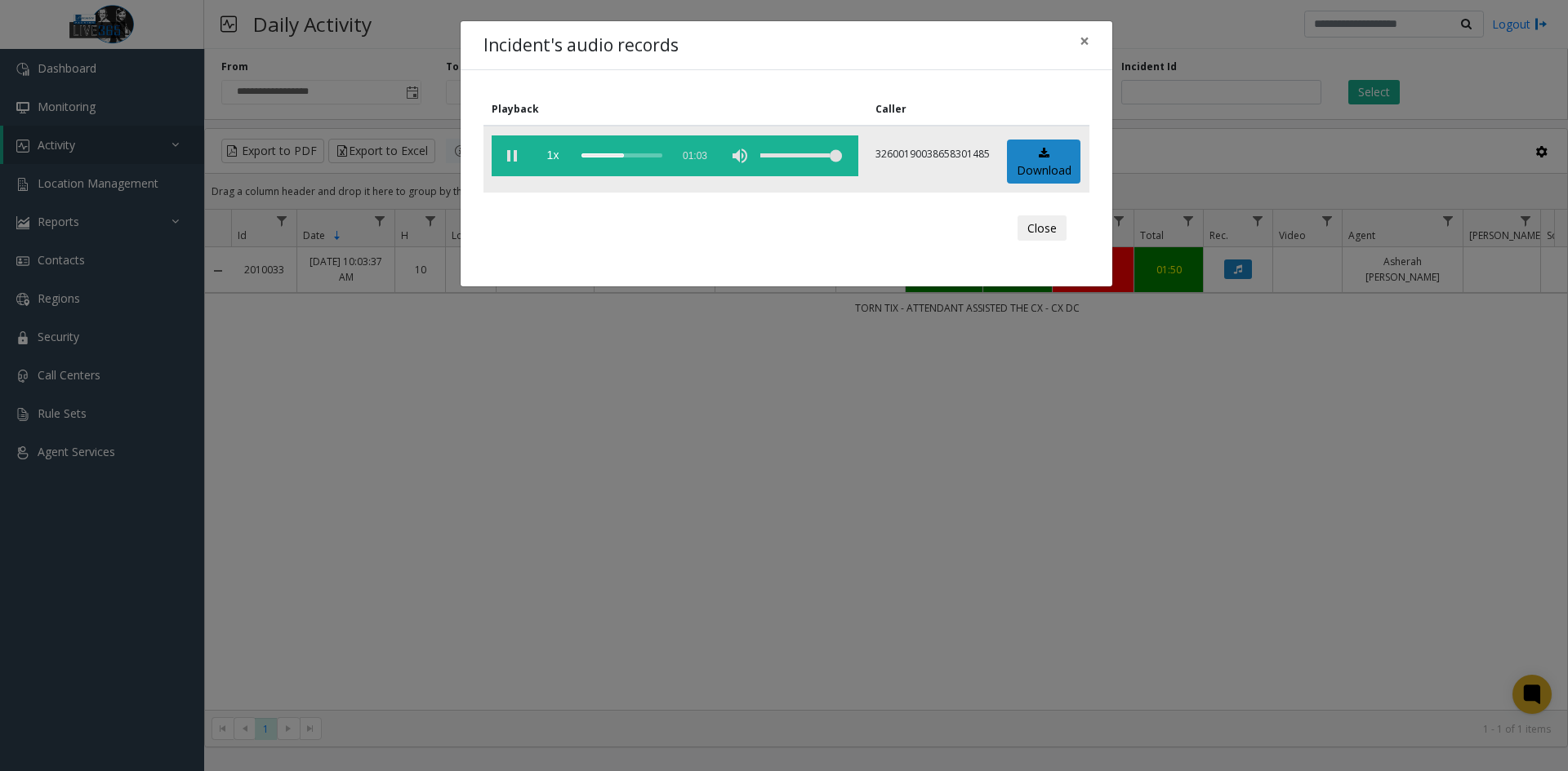
click at [616, 157] on div "scrub bar" at bounding box center [621, 156] width 81 height 41
click at [618, 153] on div "scrub bar" at bounding box center [621, 156] width 81 height 41
click at [1061, 226] on button "Close" at bounding box center [1041, 229] width 49 height 26
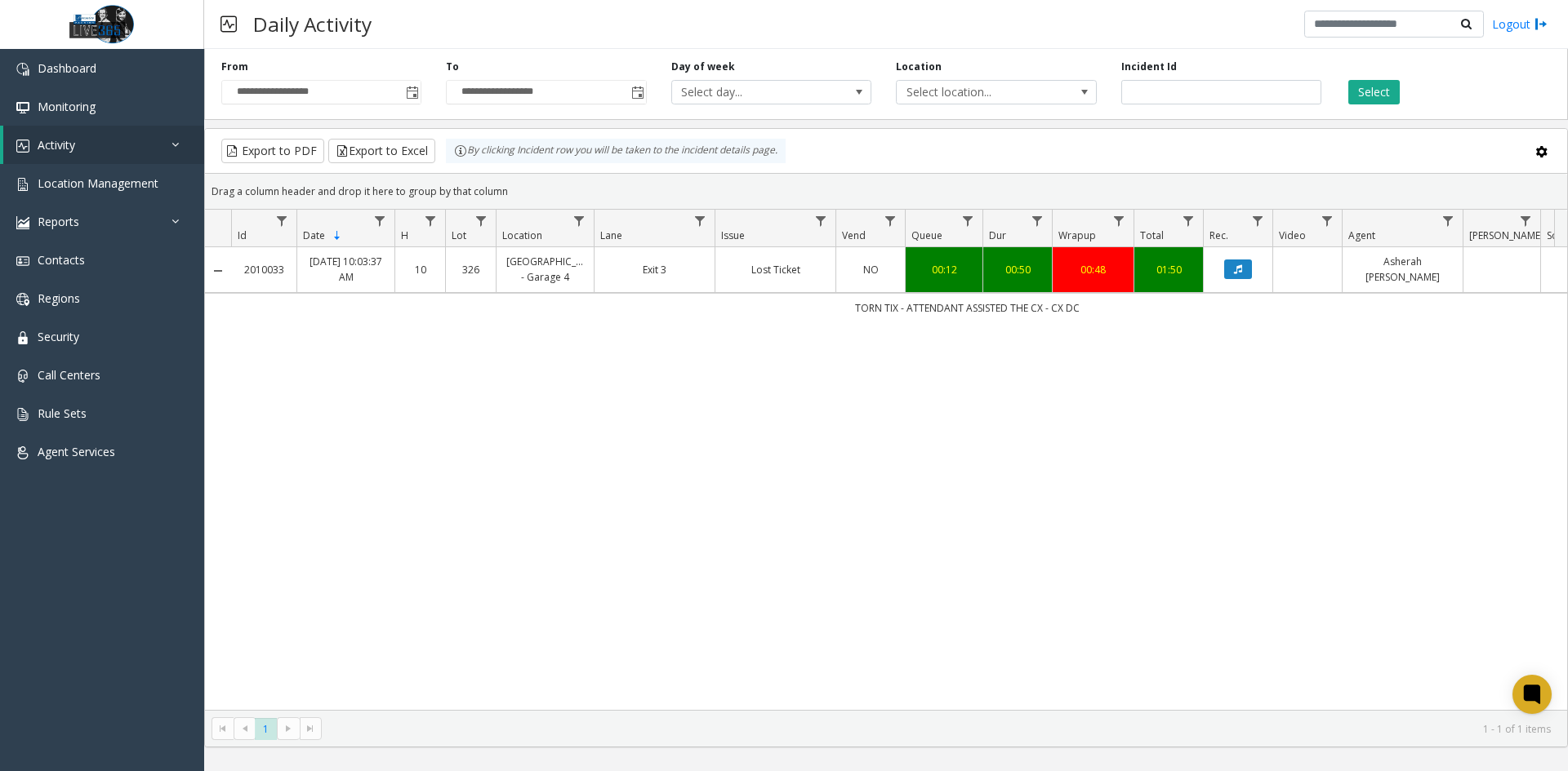
click at [1011, 412] on bs-modal-backdrop at bounding box center [784, 385] width 1568 height 771
click at [1217, 98] on input "*******" at bounding box center [1220, 92] width 200 height 24
click at [415, 91] on span "Toggle popup" at bounding box center [412, 93] width 13 height 13
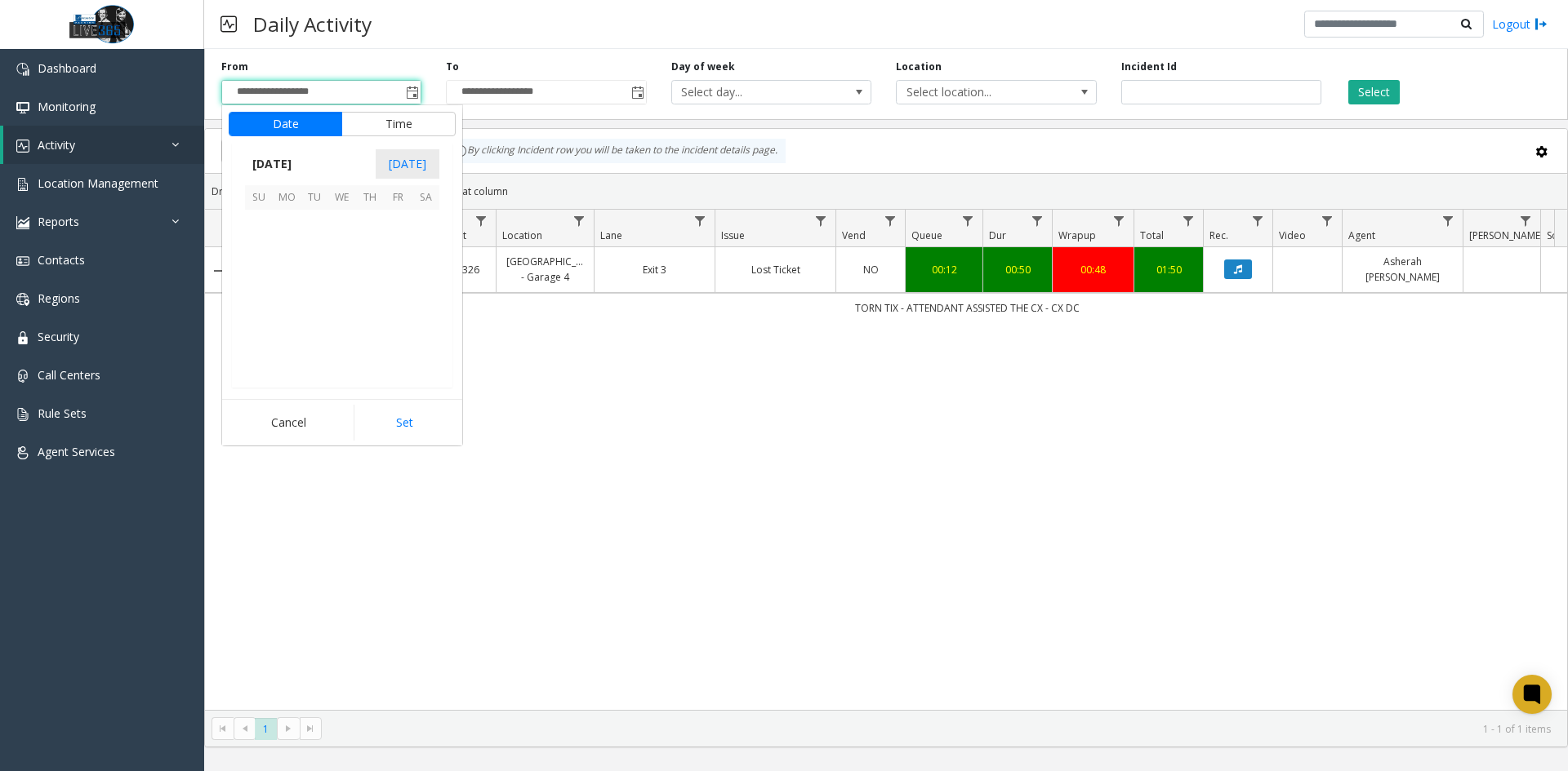
scroll to position [292886, 0]
click at [424, 312] on span "27" at bounding box center [426, 307] width 28 height 28
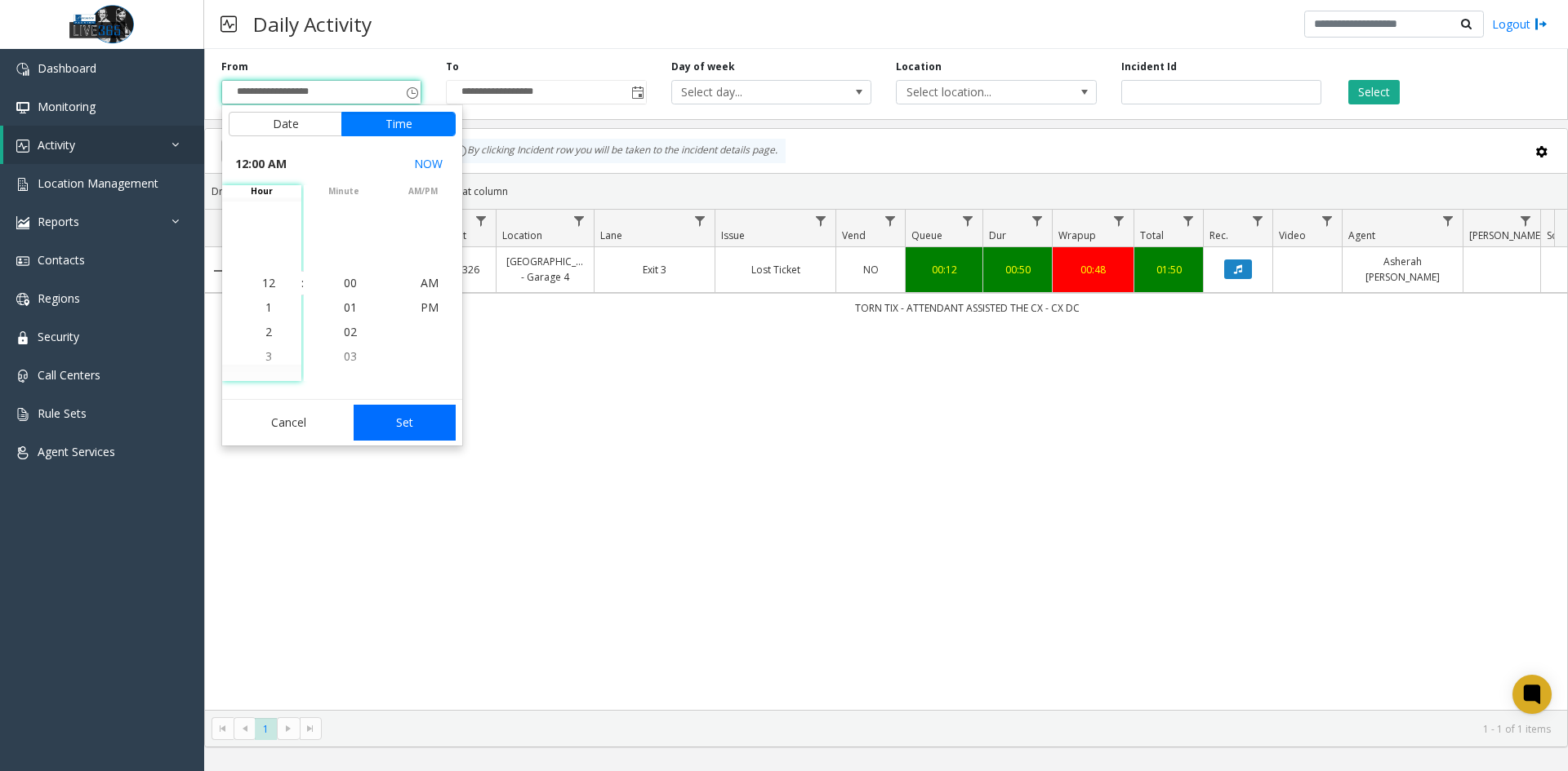
click at [421, 427] on button "Set" at bounding box center [405, 423] width 103 height 36
type input "**********"
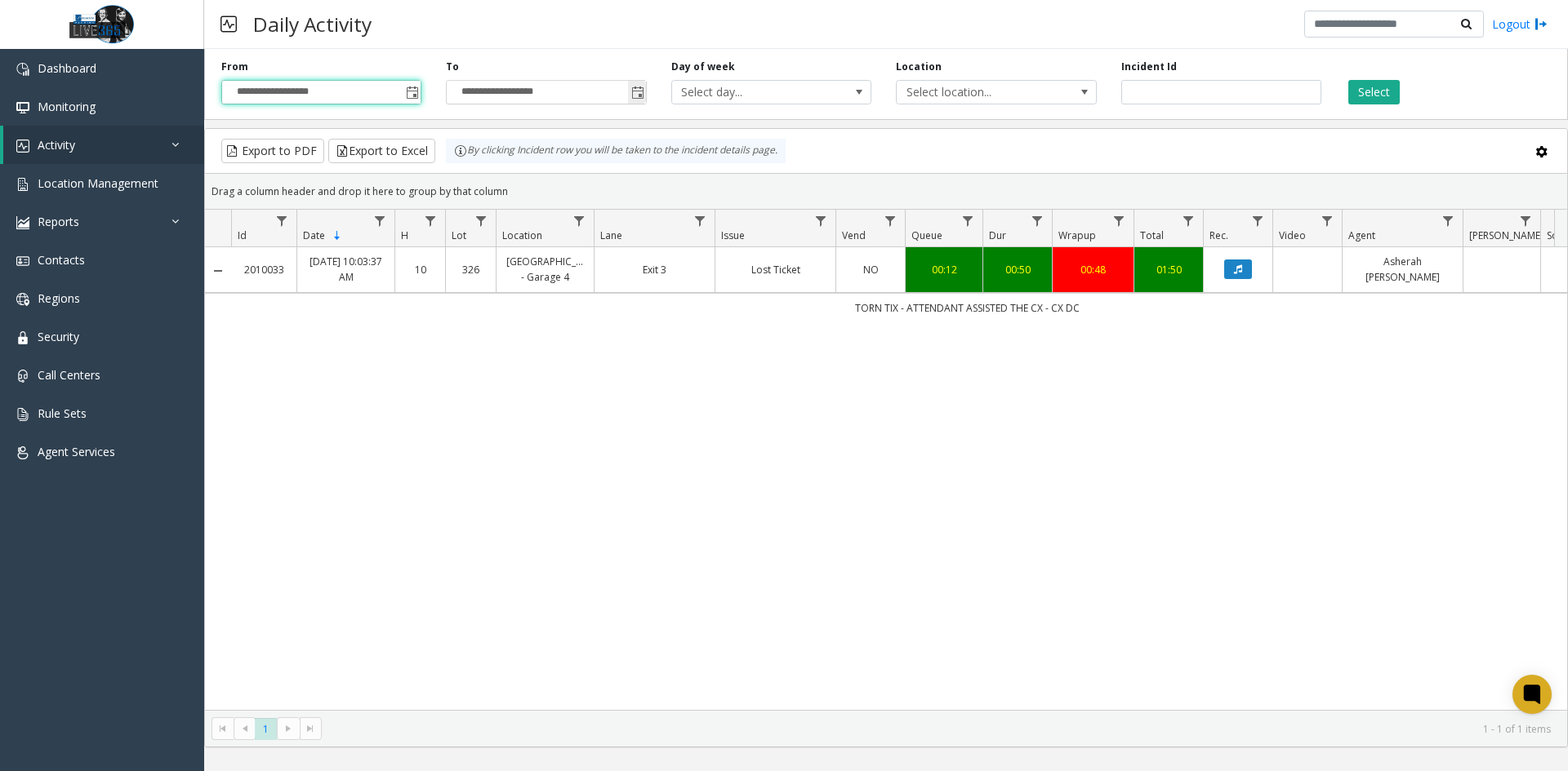
click at [637, 98] on span "Toggle popup" at bounding box center [637, 93] width 13 height 13
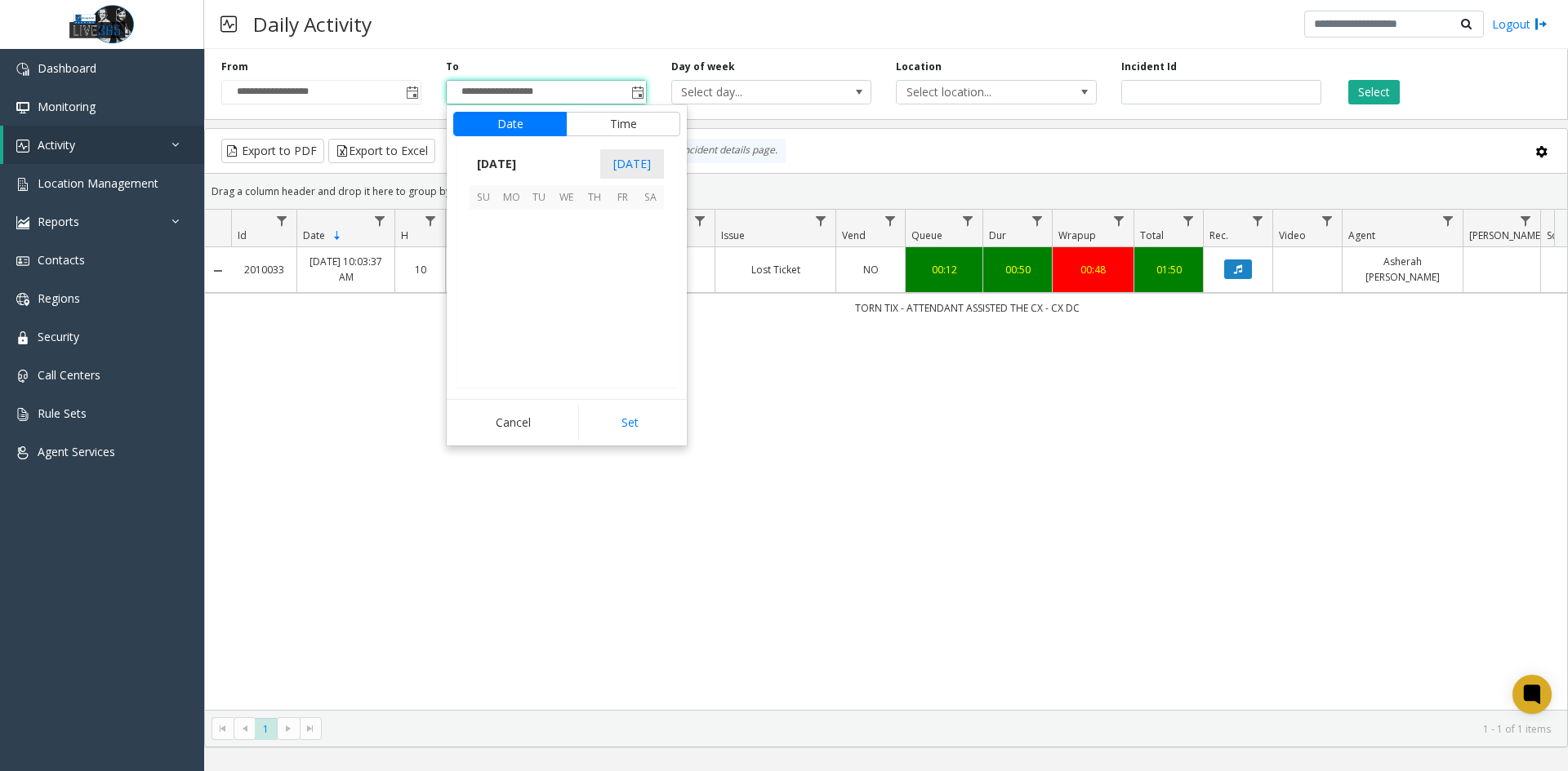
scroll to position [24, 0]
click at [644, 311] on span "27" at bounding box center [650, 307] width 28 height 28
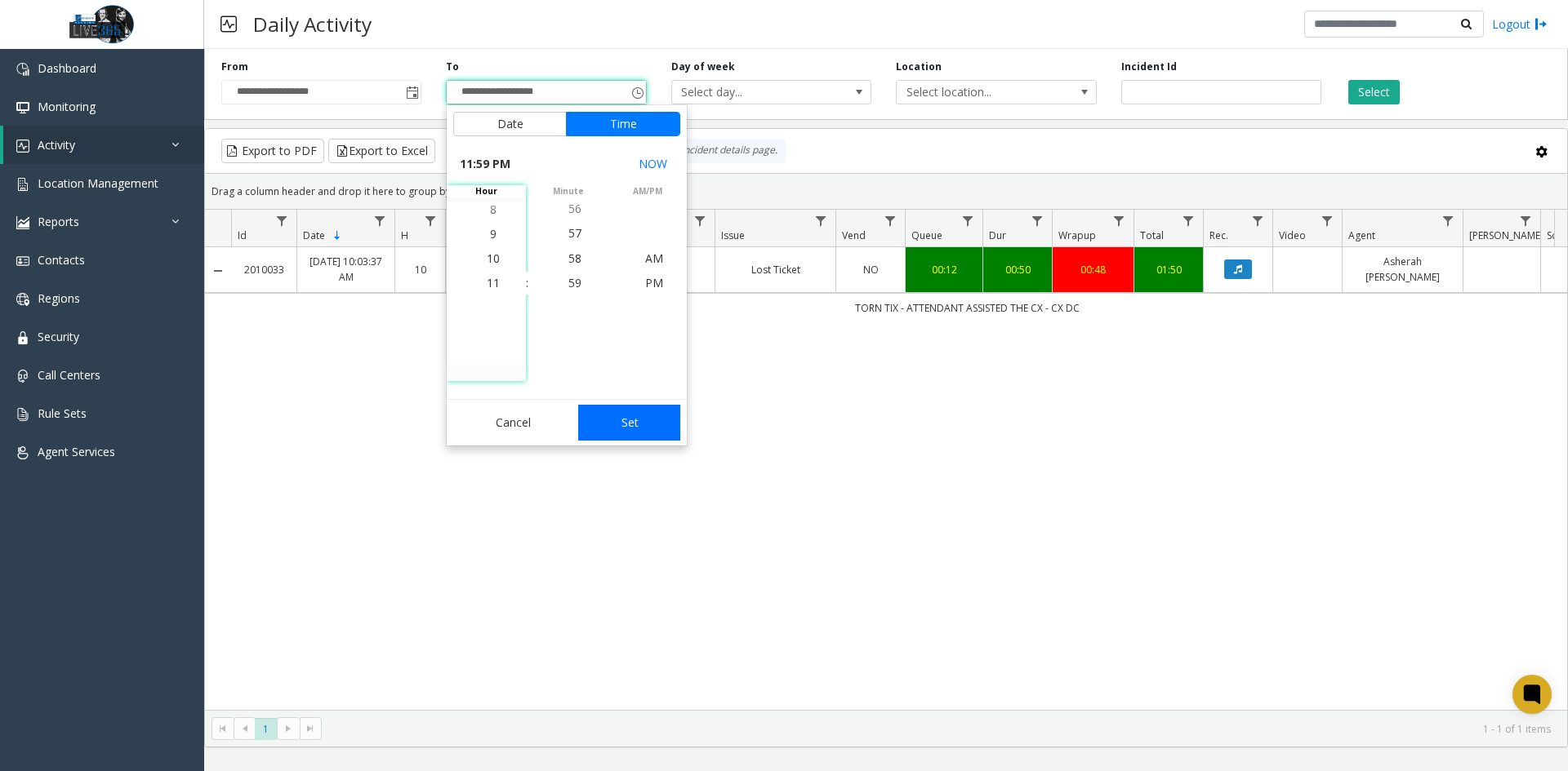
click at [647, 409] on button "Set" at bounding box center [630, 423] width 103 height 36
type input "**********"
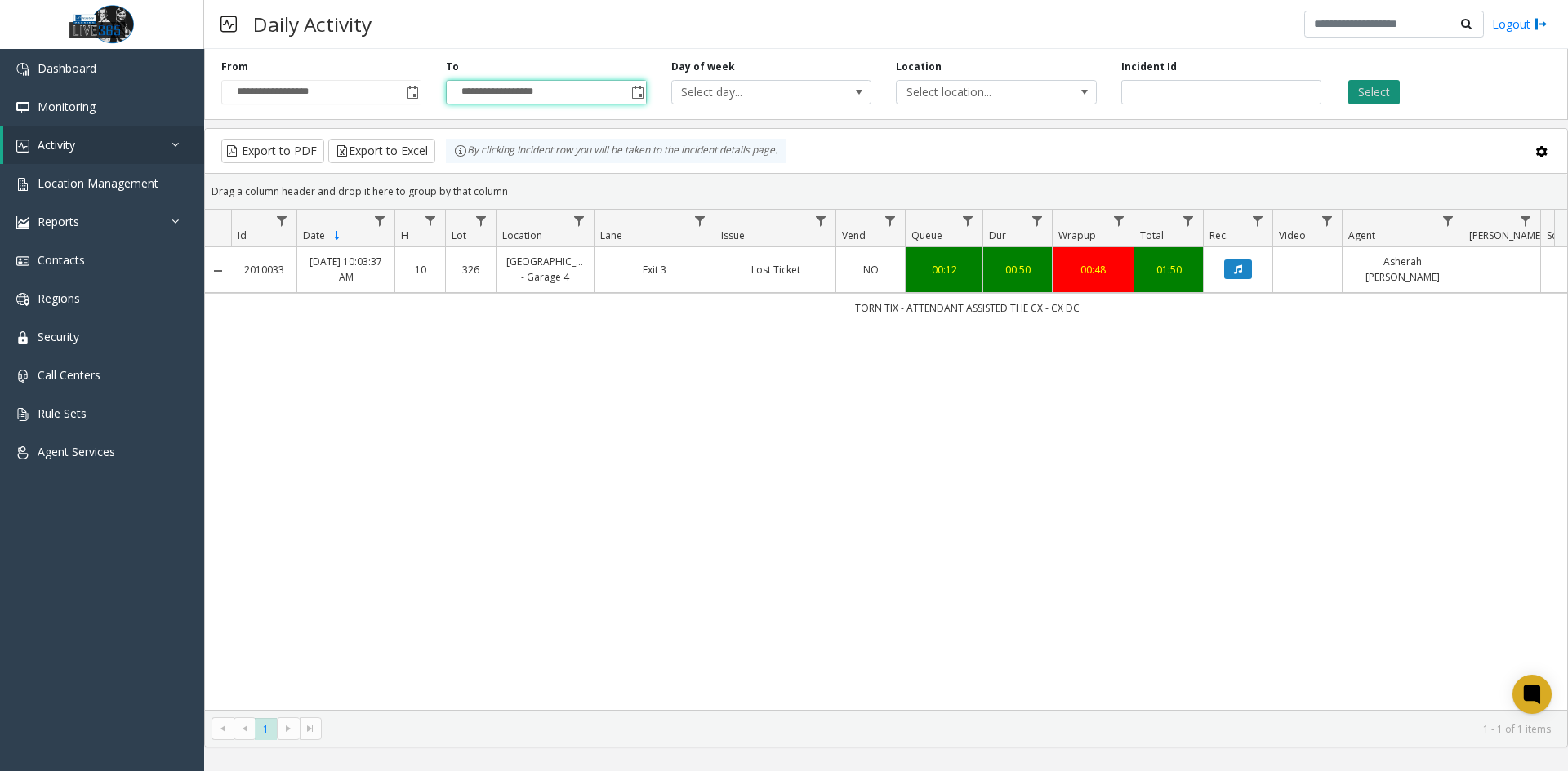
click at [1363, 80] on button "Select" at bounding box center [1373, 92] width 52 height 24
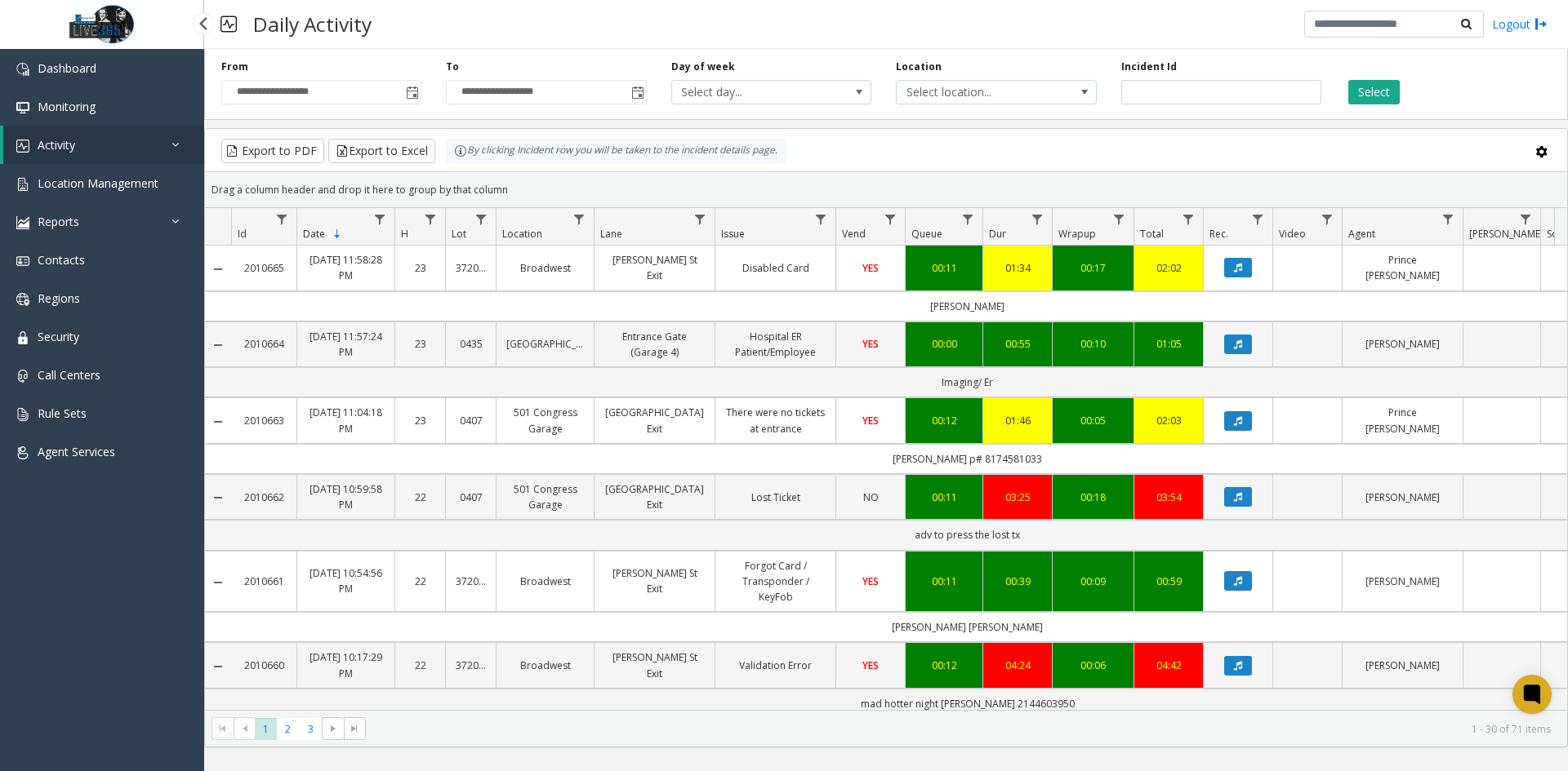
drag, startPoint x: 3, startPoint y: 621, endPoint x: 28, endPoint y: 602, distance: 31.4
click at [4, 621] on div "Dashboard Monitoring Activity Daily Activity Lane Activity Agent Activity Quali…" at bounding box center [102, 403] width 204 height 709
click at [385, 146] on button "Export to Excel" at bounding box center [381, 151] width 107 height 24
